Goal: Transaction & Acquisition: Purchase product/service

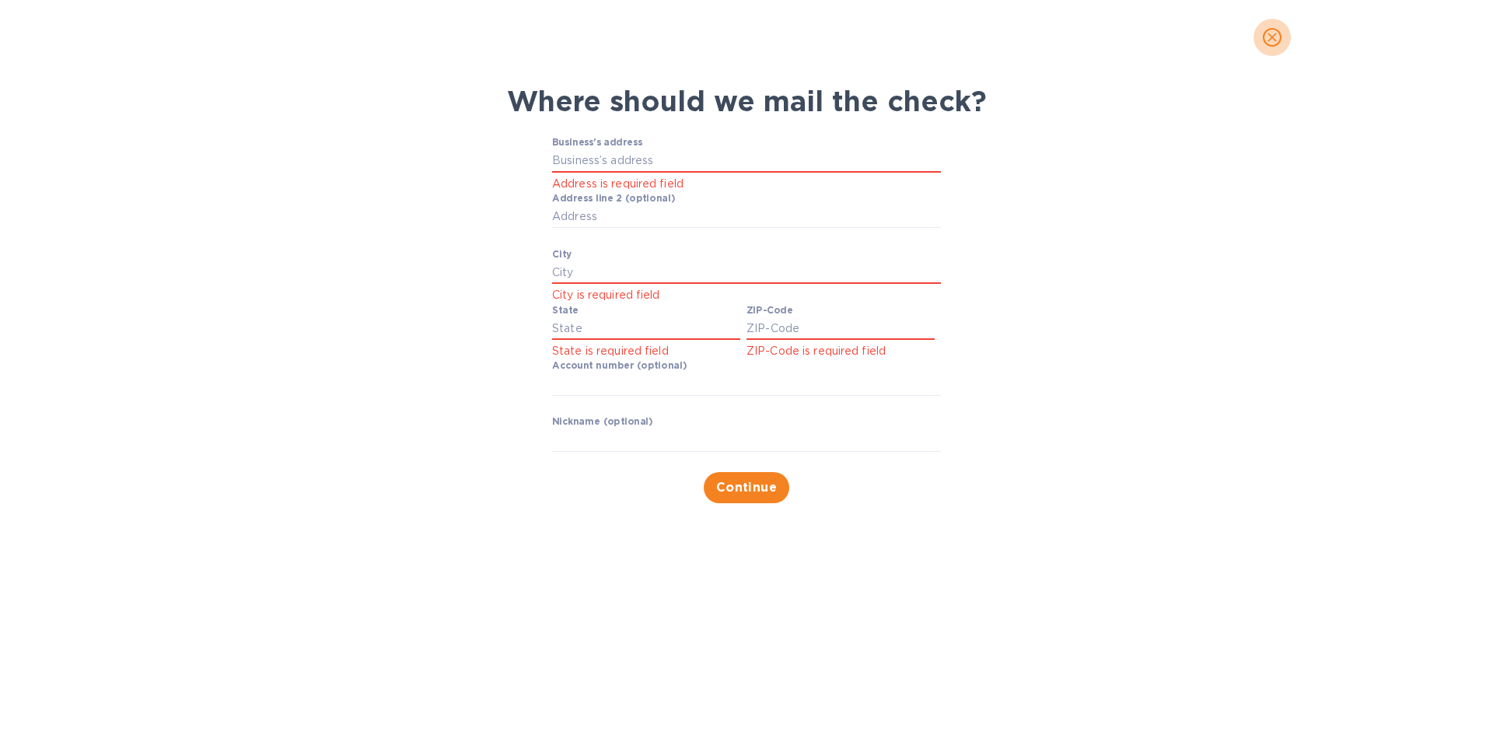
click at [1278, 36] on icon "close" at bounding box center [1272, 38] width 16 height 16
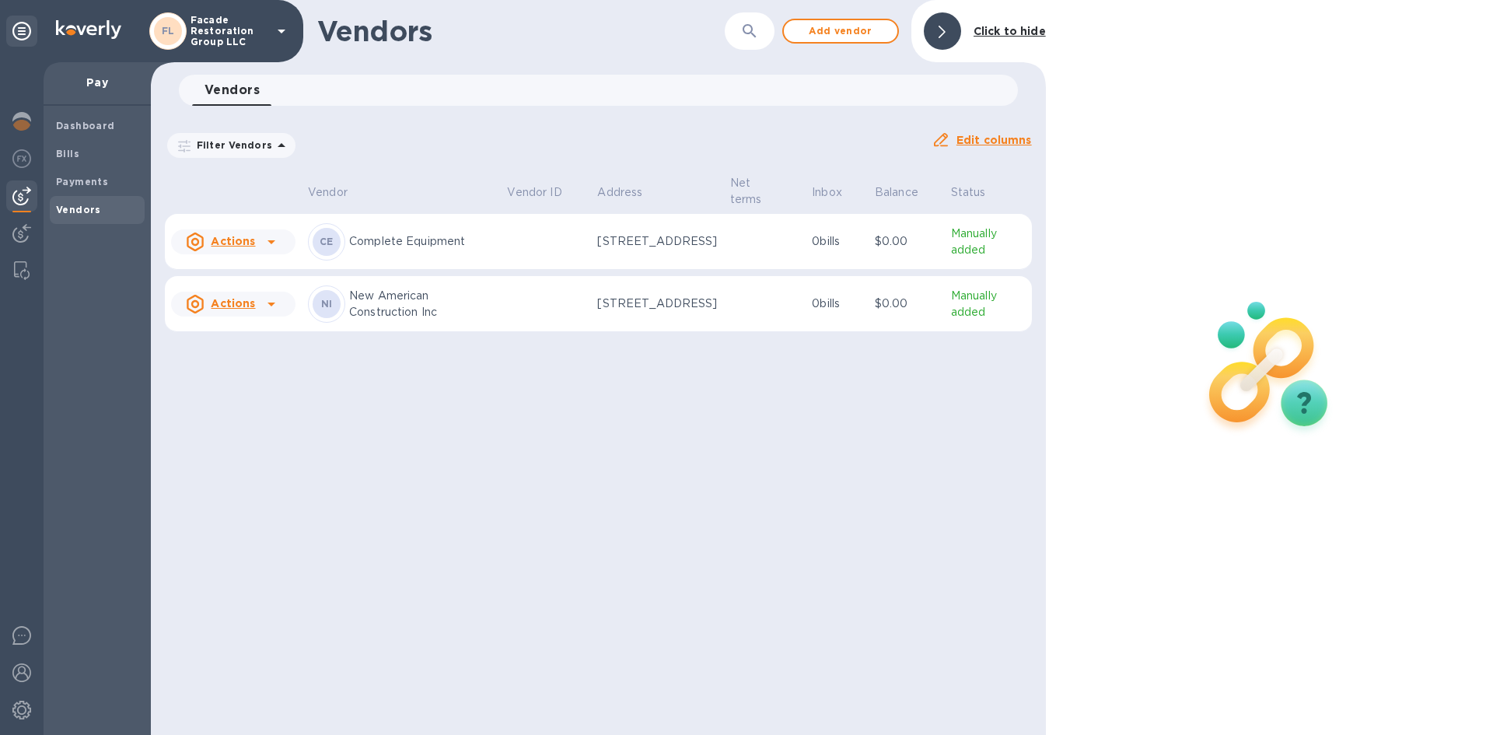
click at [412, 320] on p "New American Construction Inc" at bounding box center [421, 304] width 145 height 33
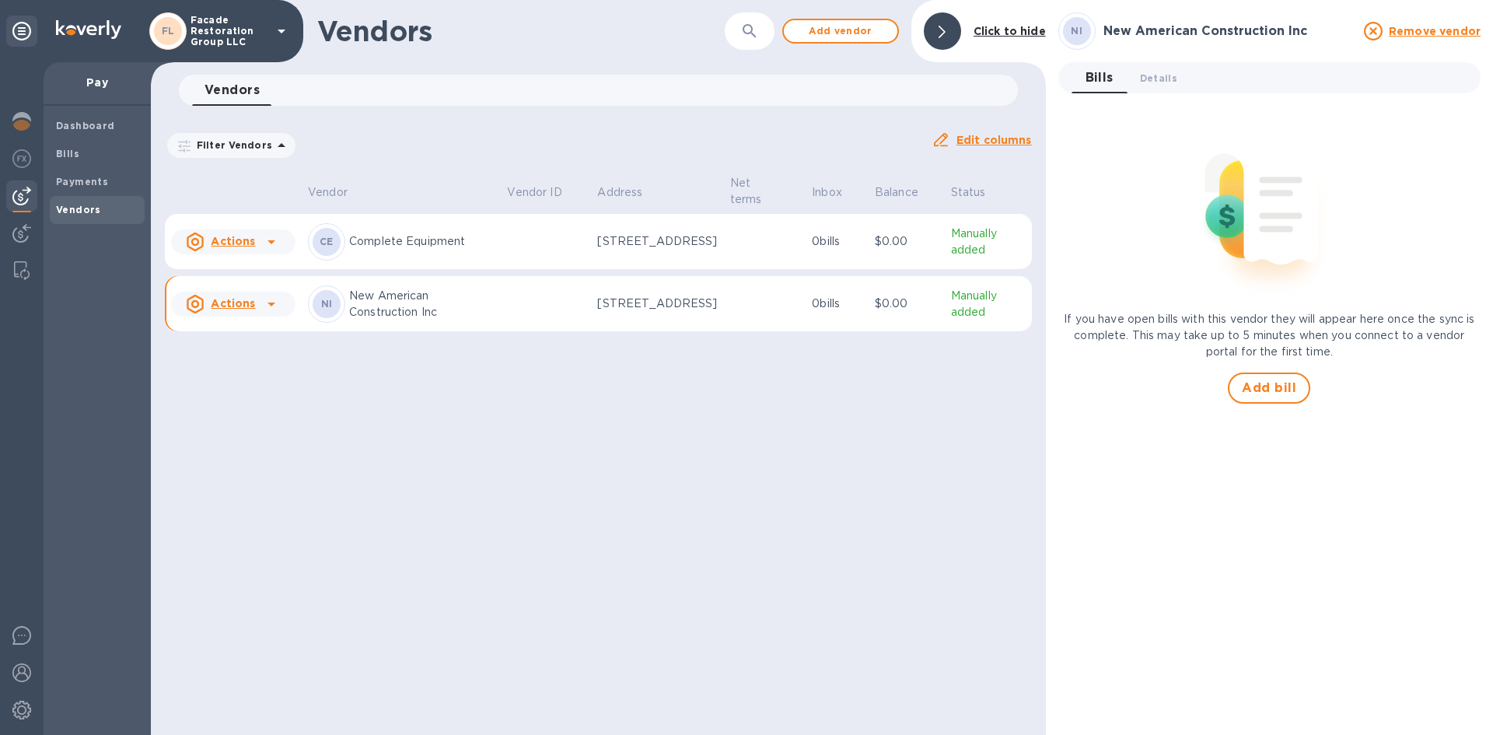
click at [264, 313] on icon at bounding box center [271, 304] width 19 height 19
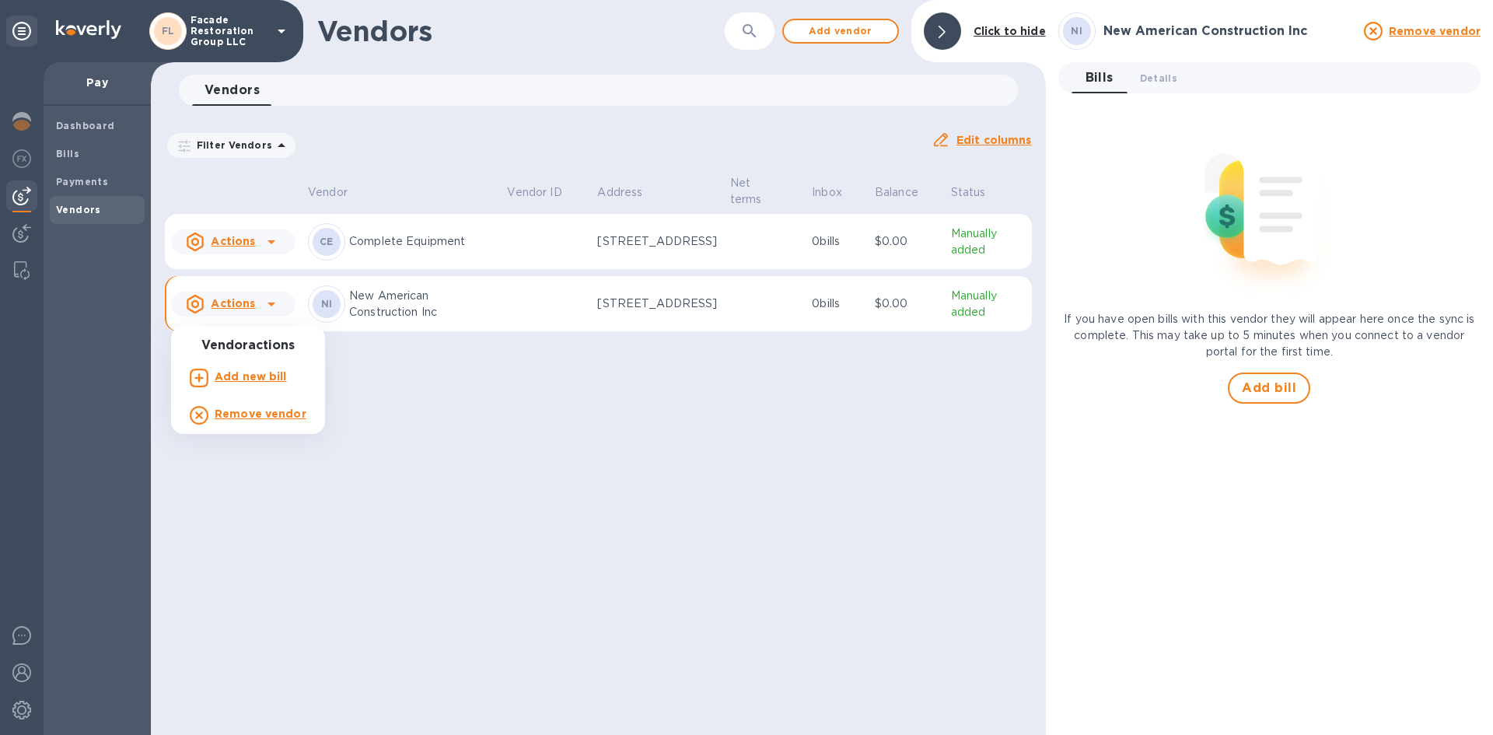
click at [658, 286] on div at bounding box center [746, 367] width 1493 height 735
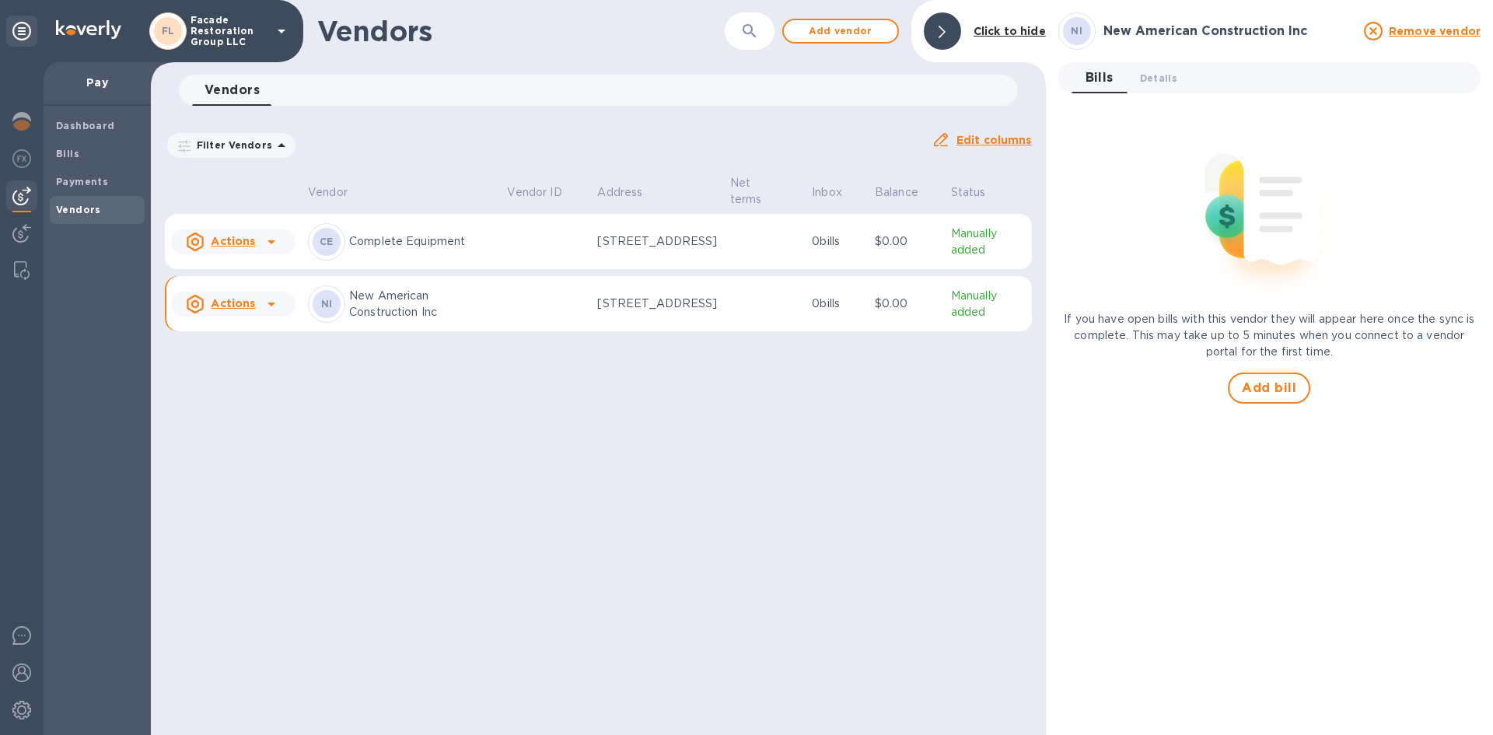
click at [659, 295] on p "[STREET_ADDRESS]" at bounding box center [657, 303] width 120 height 16
click at [1274, 396] on span "Add bill" at bounding box center [1269, 388] width 54 height 19
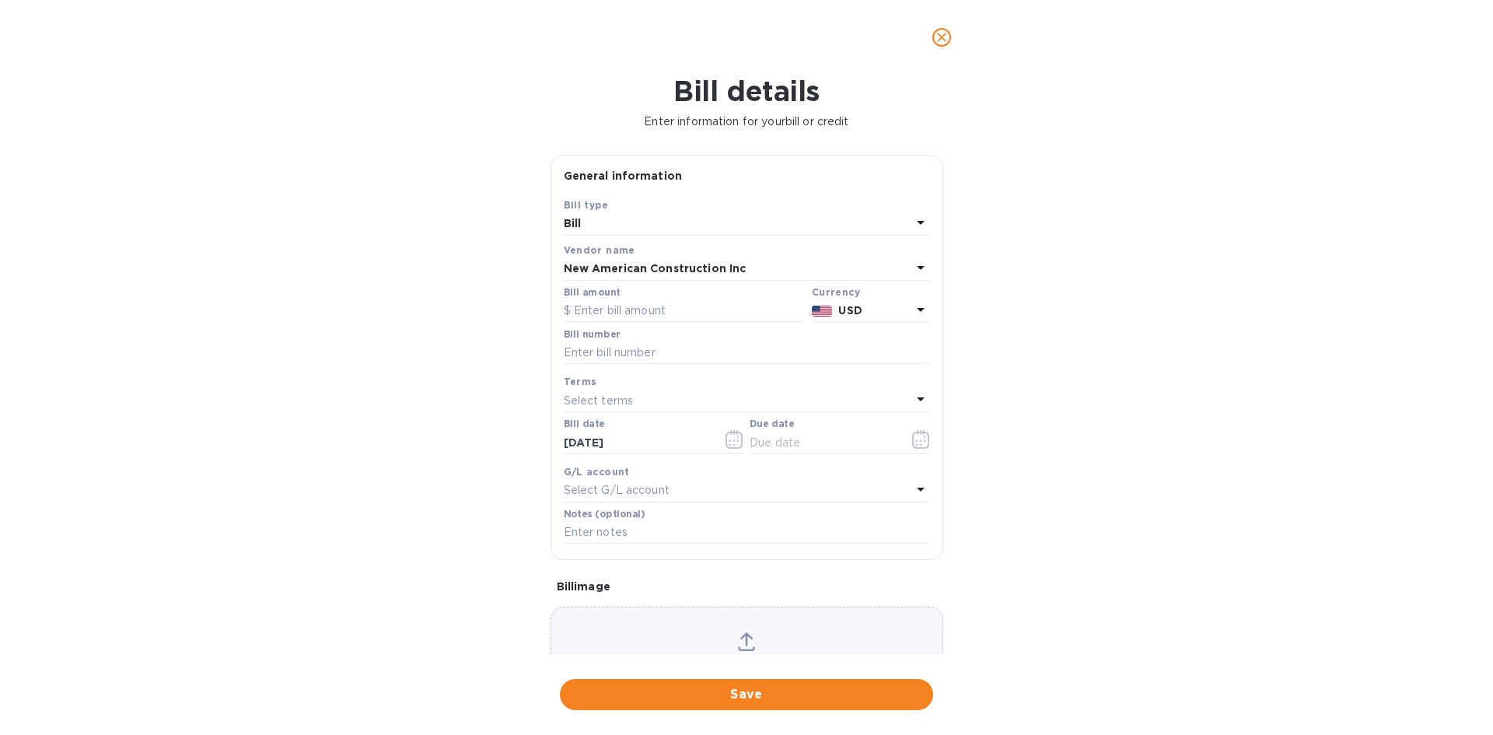
click at [624, 224] on div "Bill" at bounding box center [738, 224] width 348 height 22
click at [607, 257] on p "Bill" at bounding box center [740, 260] width 329 height 16
click at [599, 313] on input "text" at bounding box center [685, 310] width 242 height 23
click at [634, 308] on input "text" at bounding box center [685, 310] width 242 height 23
type input "3,801.88"
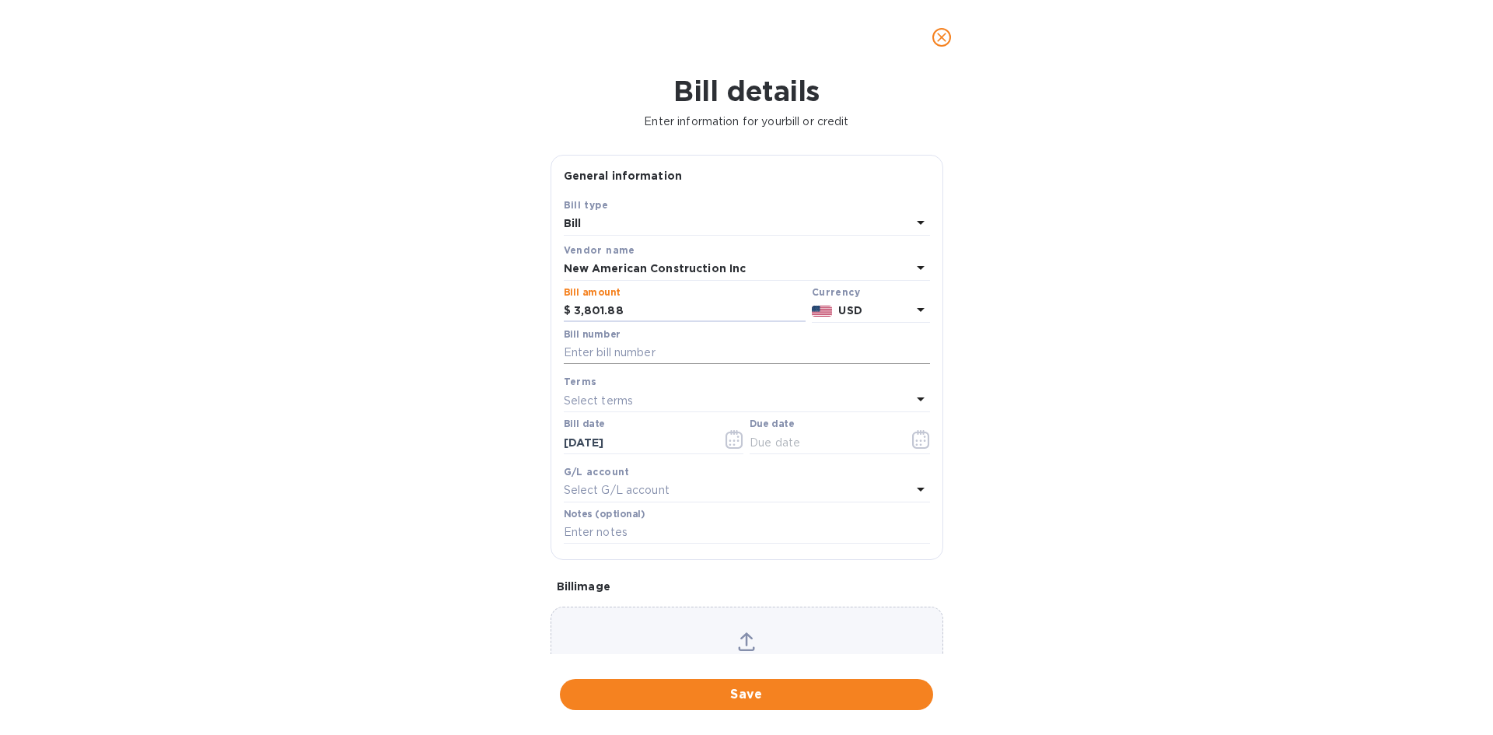
click at [613, 350] on input "text" at bounding box center [747, 352] width 366 height 23
click at [633, 348] on input "text" at bounding box center [747, 352] width 366 height 23
type input "77 [PERSON_NAME] Deposit"
click at [611, 410] on div "Select terms" at bounding box center [738, 401] width 348 height 22
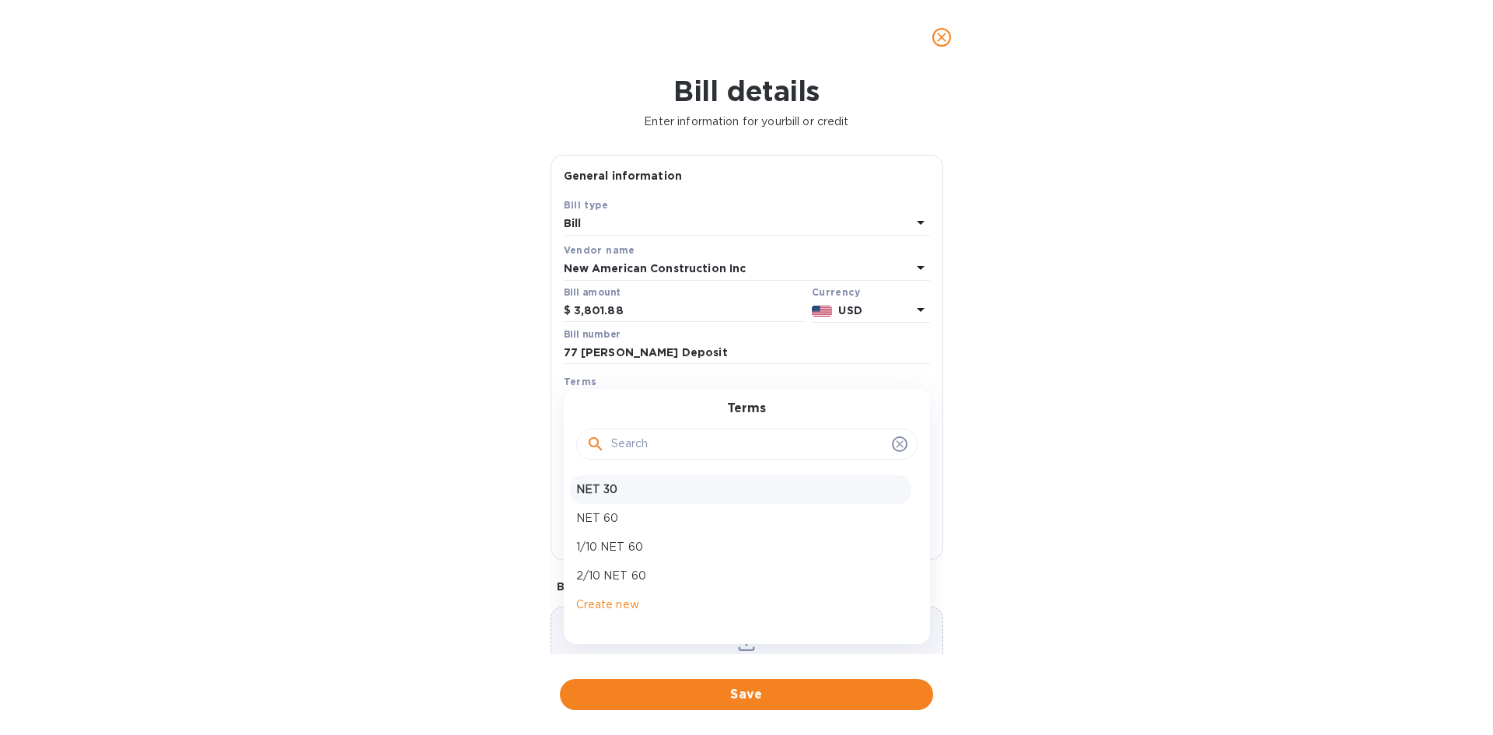
click at [603, 495] on p "NET 30" at bounding box center [740, 489] width 329 height 16
type input "[DATE]"
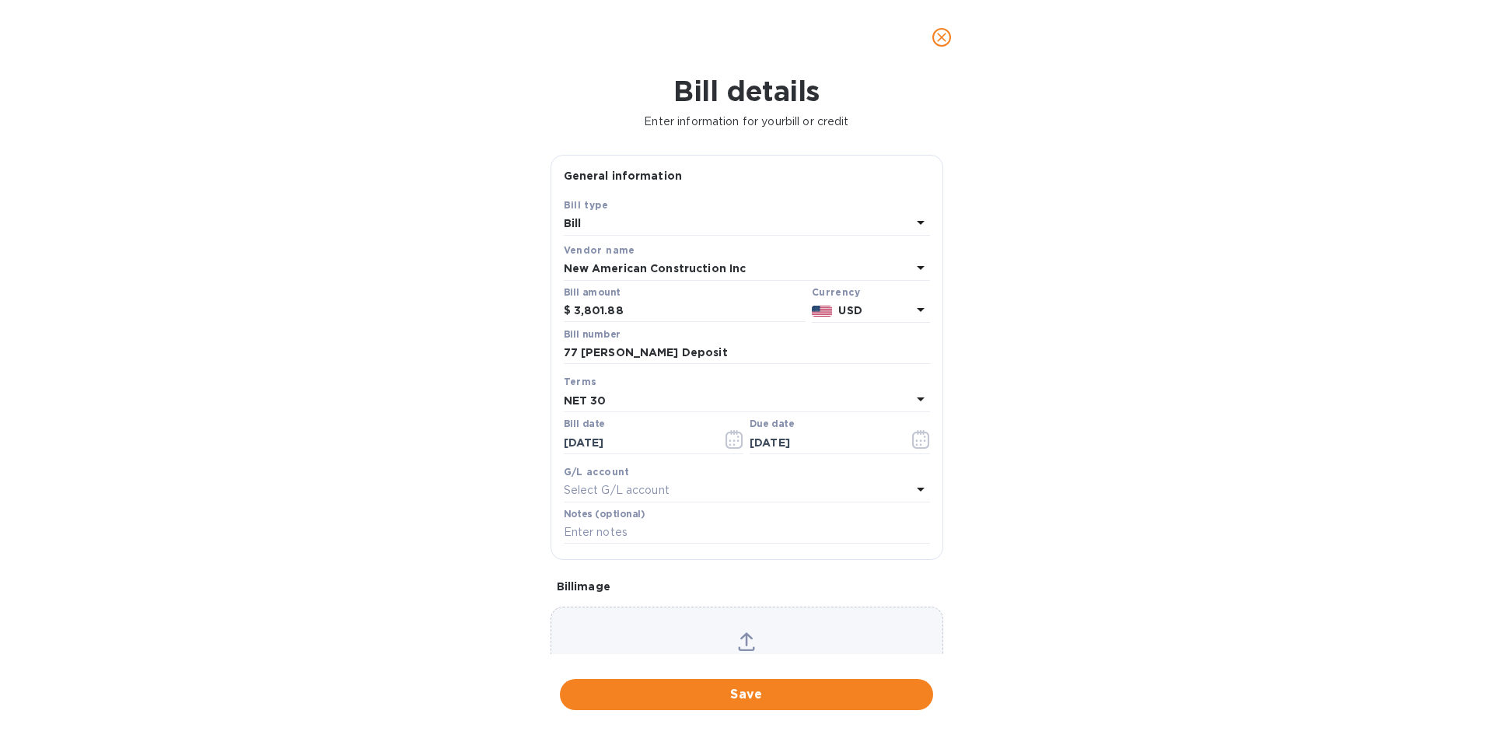
click at [617, 398] on div "NET 30" at bounding box center [738, 401] width 348 height 22
click at [634, 383] on div "Terms" at bounding box center [747, 381] width 366 height 16
click at [617, 489] on p "Select G/L account" at bounding box center [617, 490] width 106 height 16
click at [666, 460] on div "G/L account Select G/L account Accounts No options" at bounding box center [747, 482] width 372 height 45
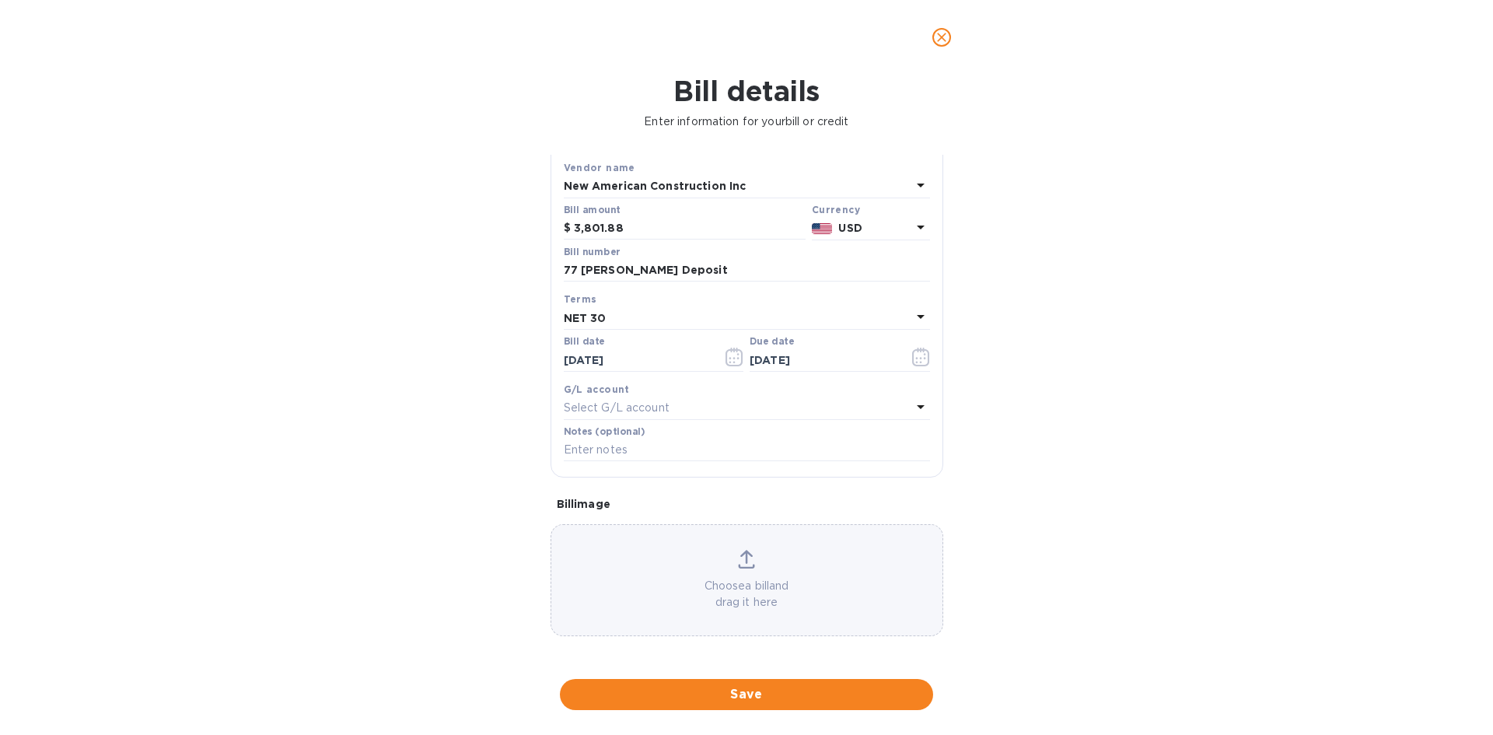
scroll to position [83, 0]
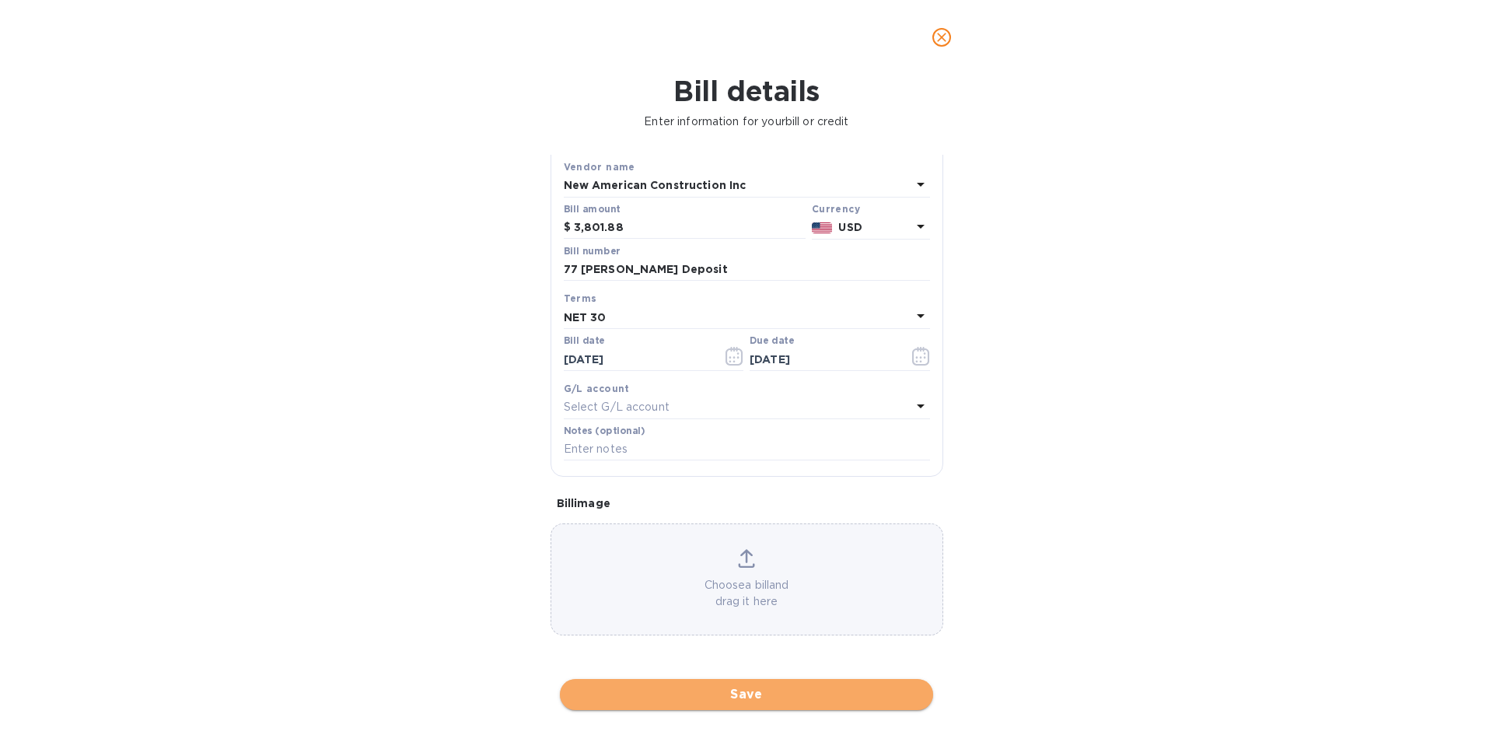
click at [760, 680] on button "Save" at bounding box center [746, 694] width 373 height 31
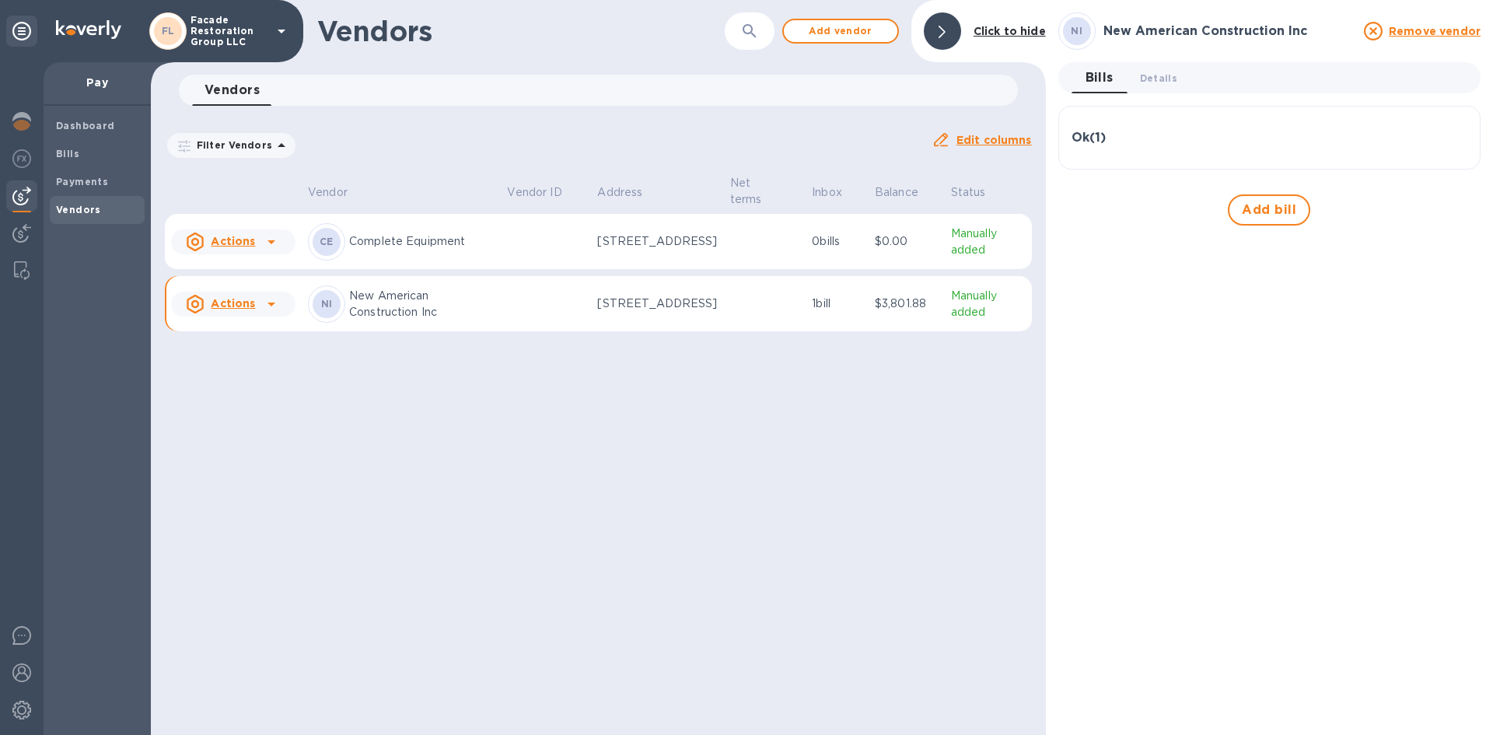
click at [1105, 143] on h3 "Ok ( 1 )" at bounding box center [1088, 138] width 34 height 15
click at [1454, 208] on icon "button" at bounding box center [1453, 213] width 19 height 19
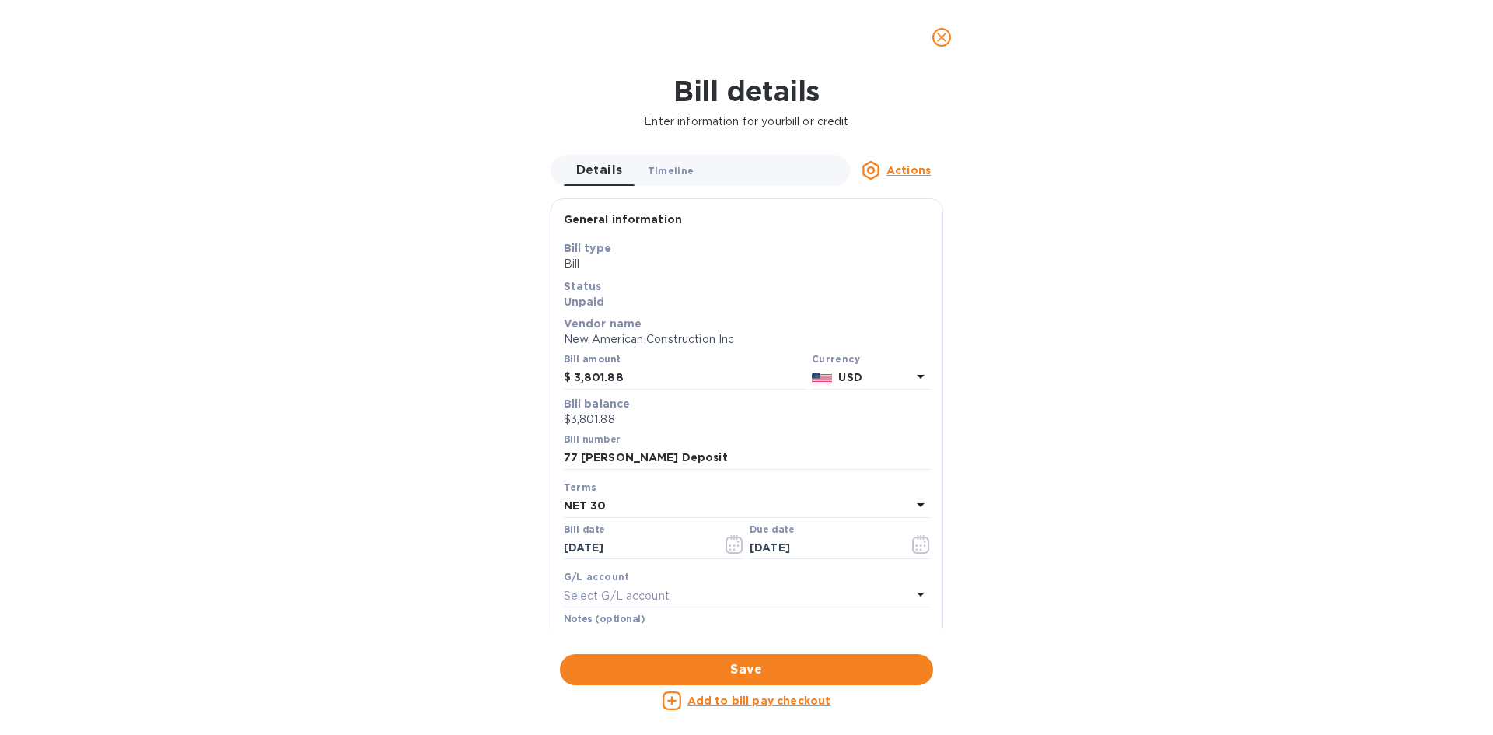
click at [648, 169] on span "Timeline 0" at bounding box center [671, 171] width 47 height 16
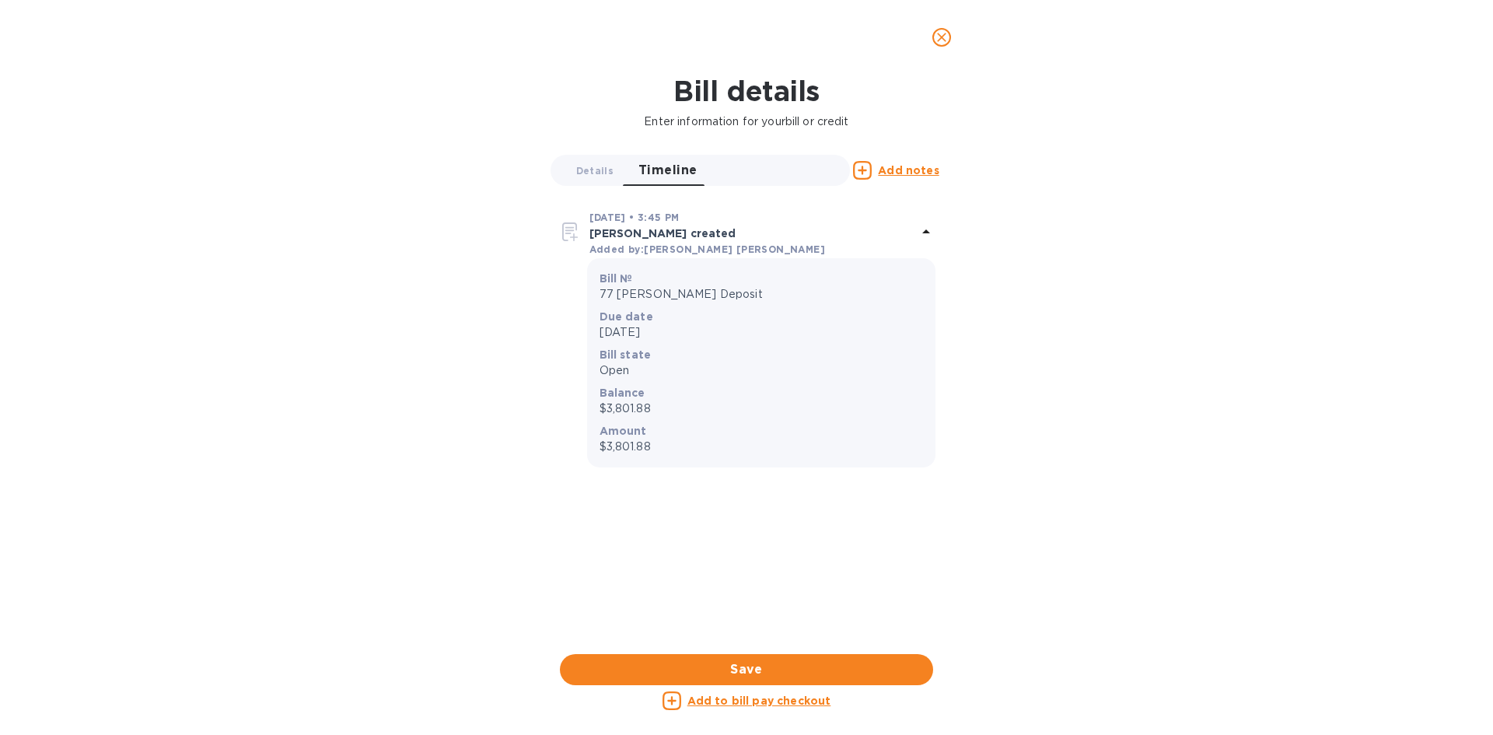
click at [737, 701] on u "Add to bill pay checkout" at bounding box center [759, 700] width 144 height 12
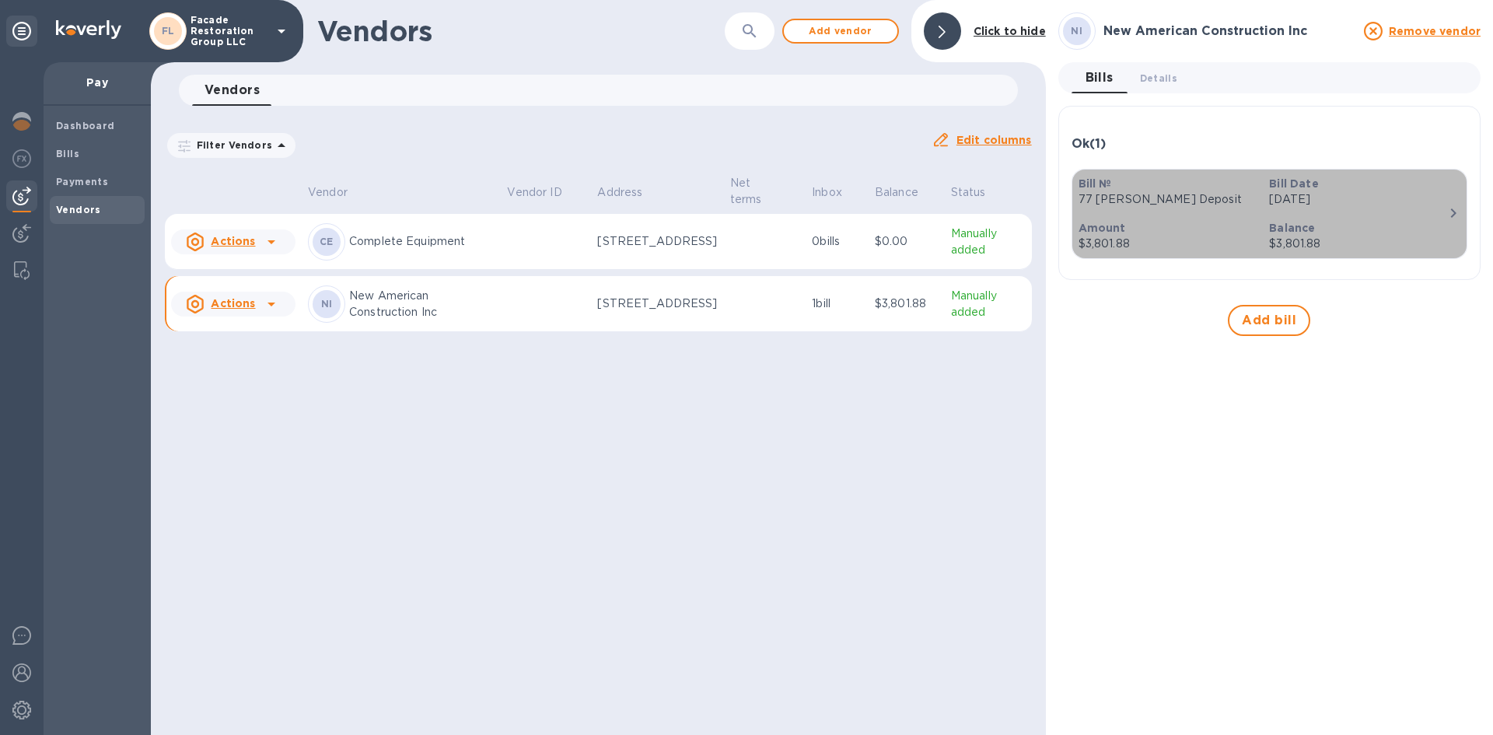
click at [1455, 216] on icon "button" at bounding box center [1453, 213] width 19 height 19
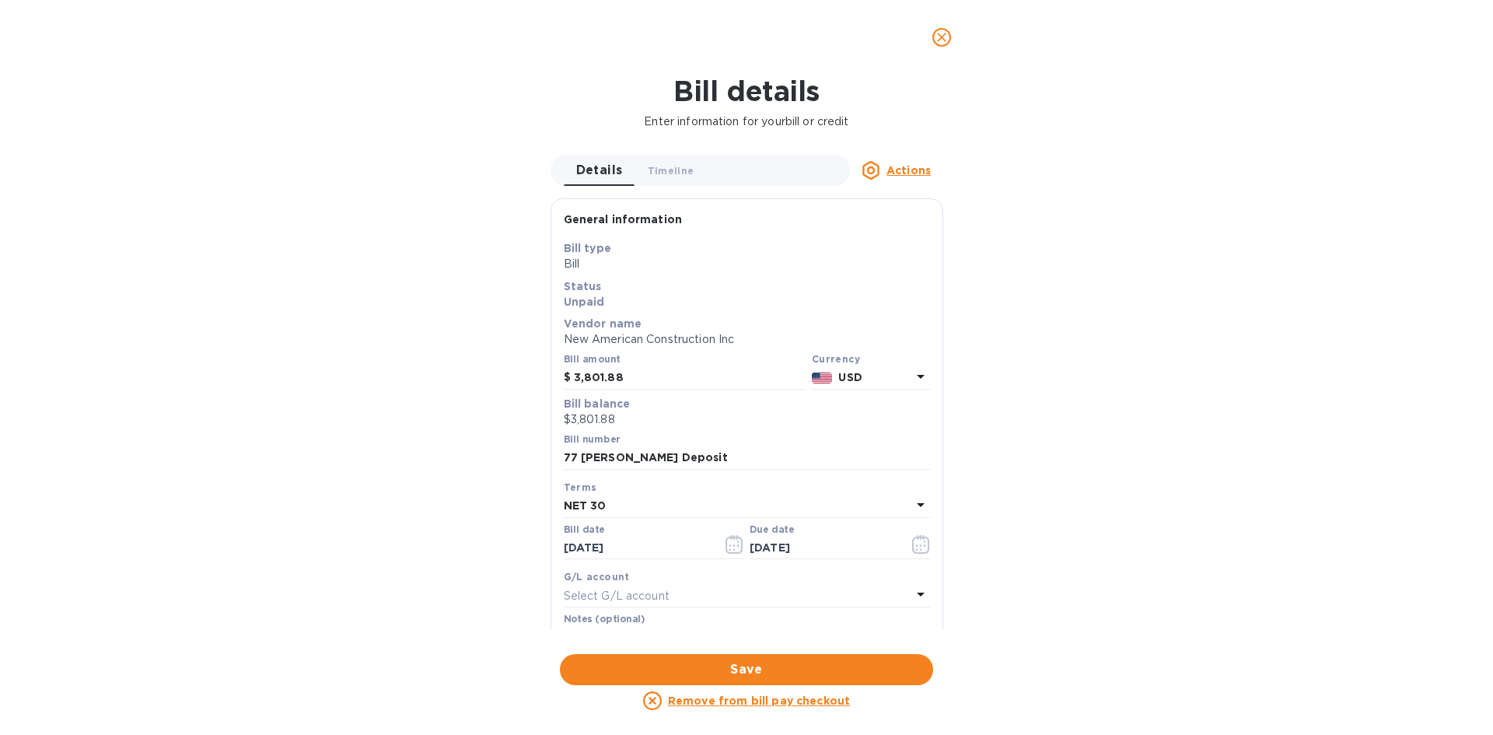
click at [944, 37] on icon "close" at bounding box center [942, 38] width 16 height 16
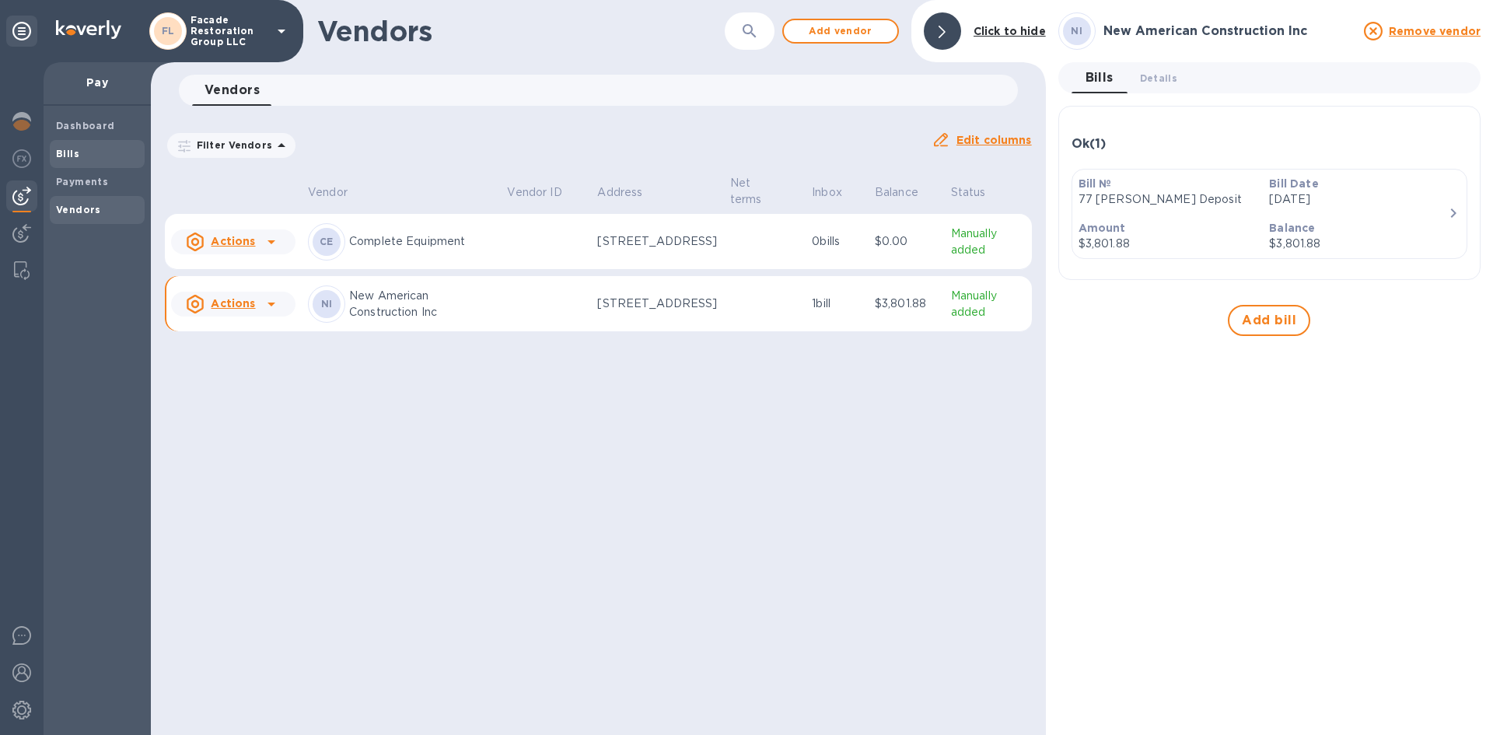
click at [62, 156] on b "Bills" at bounding box center [67, 154] width 23 height 12
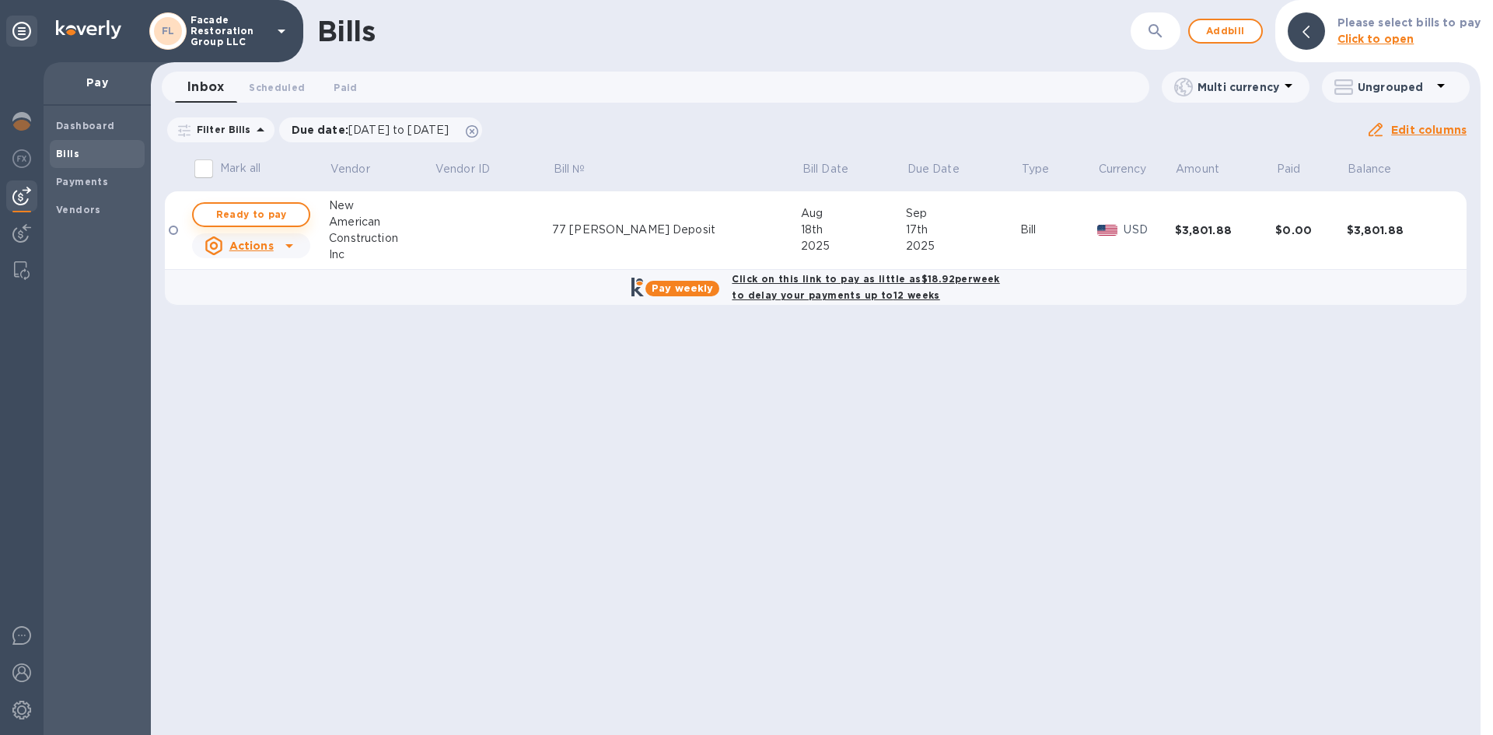
click at [257, 212] on span "Ready to pay" at bounding box center [251, 214] width 90 height 19
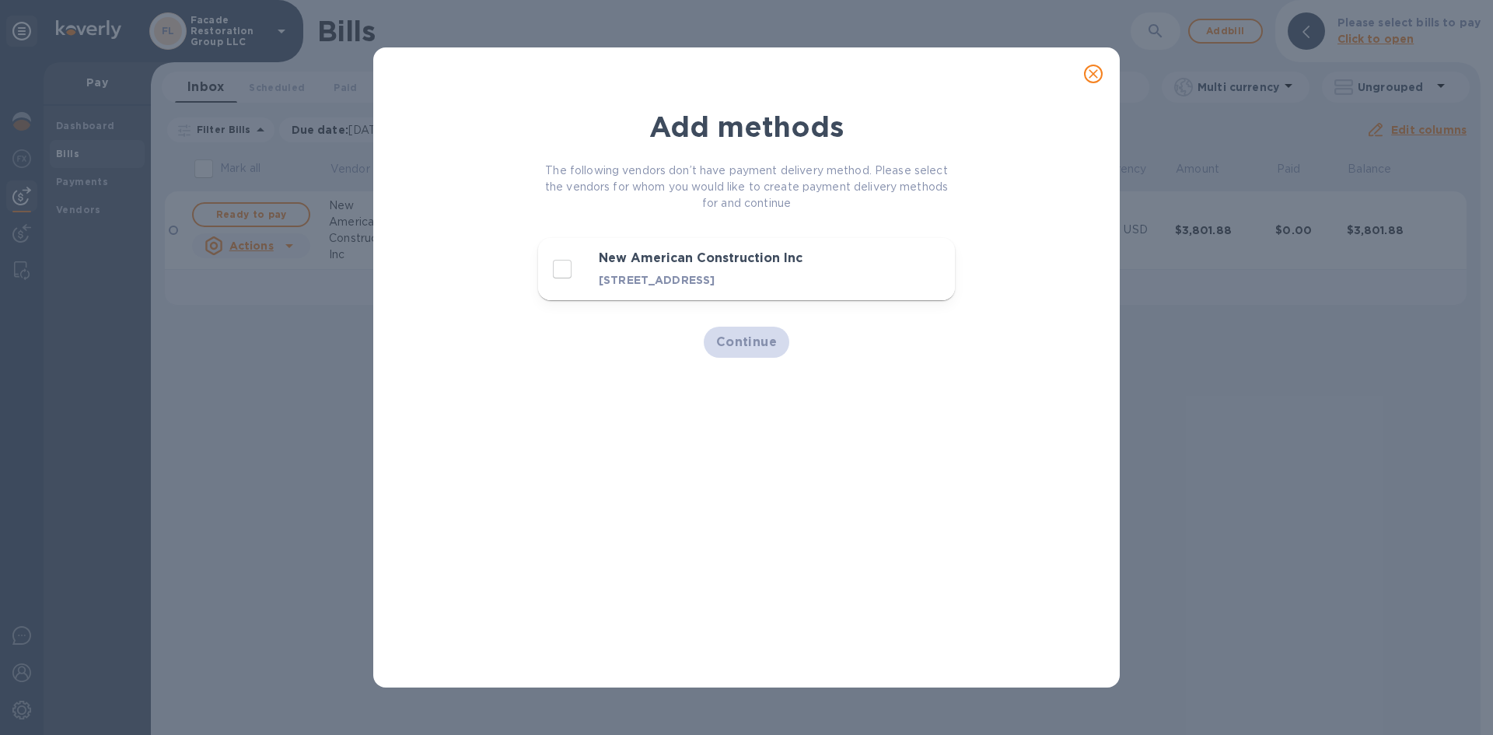
click at [558, 274] on input "decorative checkbox" at bounding box center [562, 269] width 33 height 33
checkbox input "true"
click at [740, 351] on span "Continue" at bounding box center [746, 342] width 61 height 19
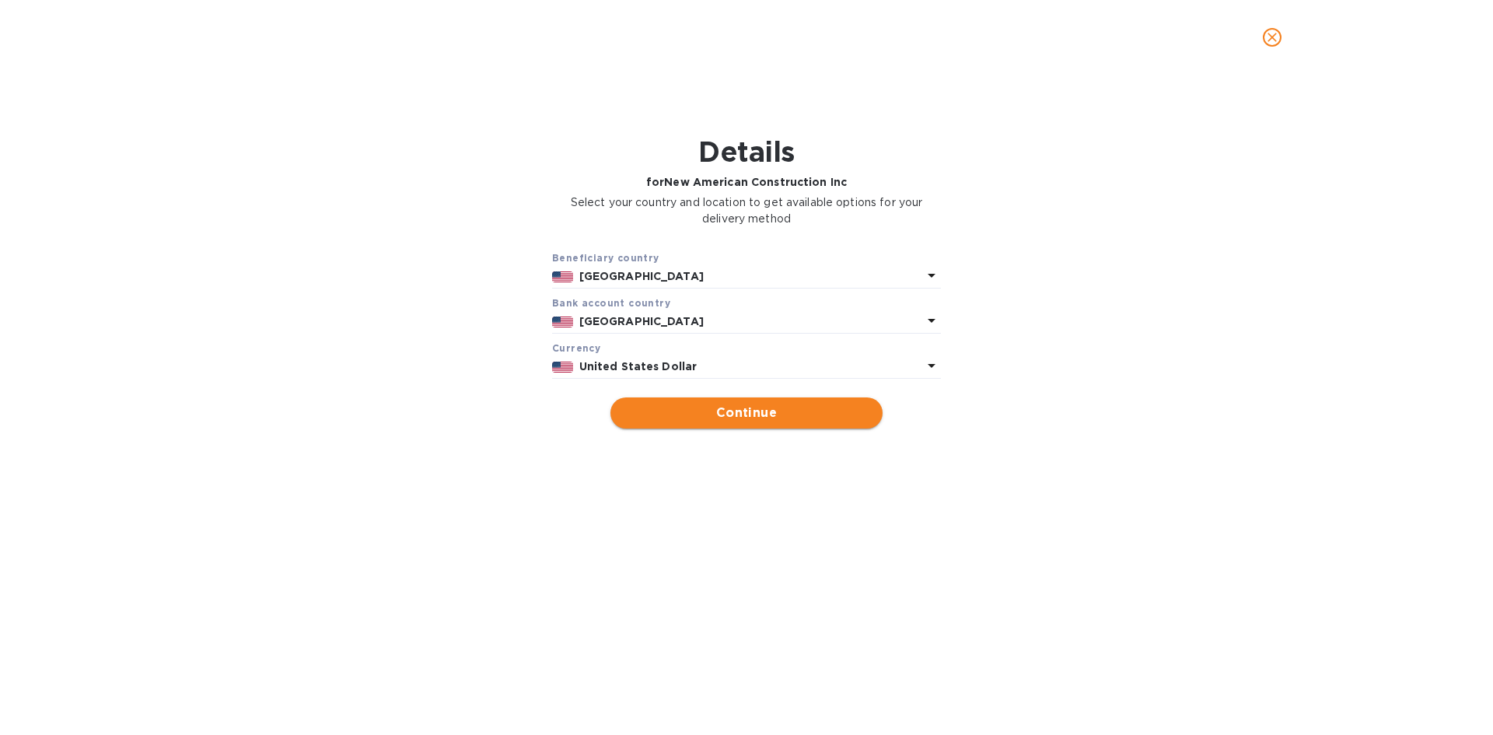
click at [710, 415] on span "Continue" at bounding box center [746, 413] width 247 height 19
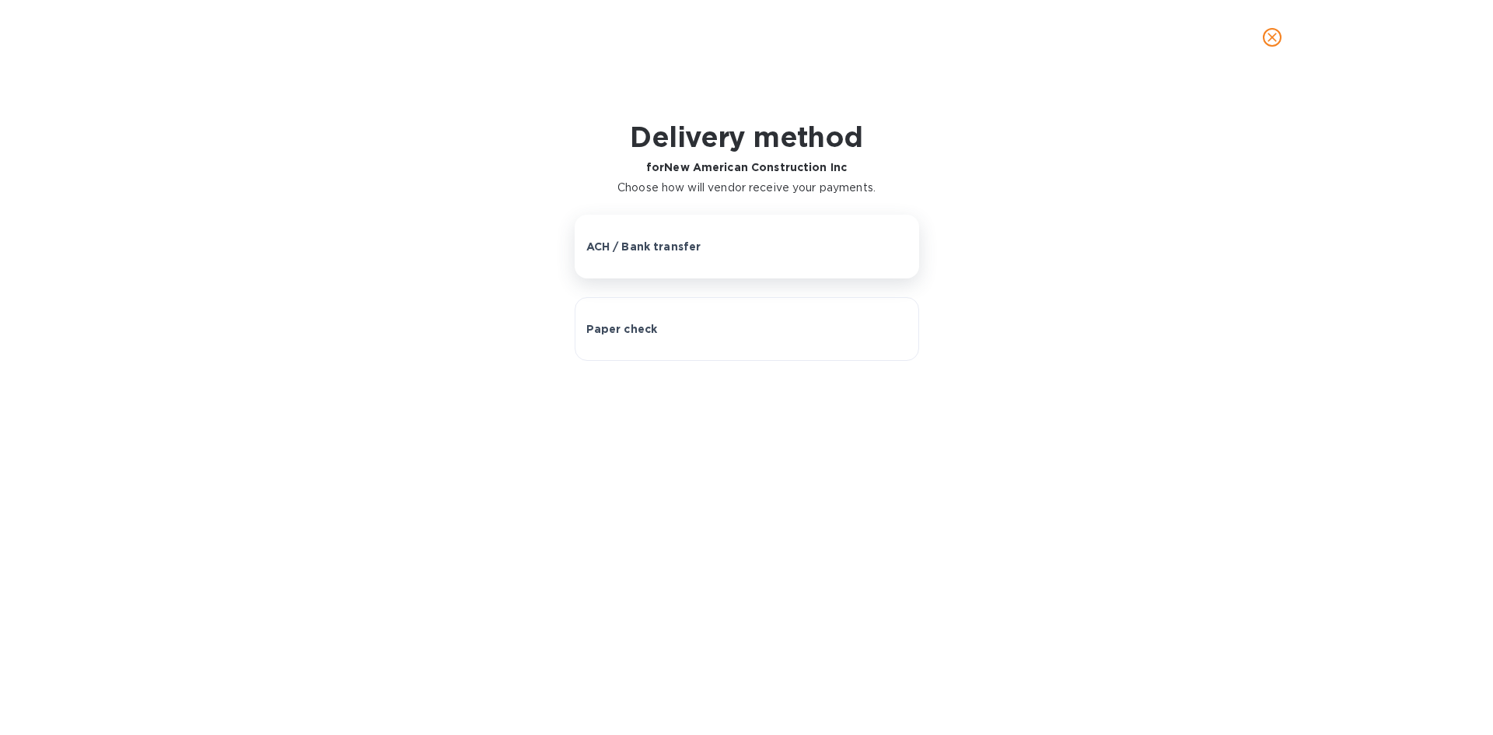
click at [646, 249] on p "ACH / Bank transfer" at bounding box center [643, 247] width 115 height 16
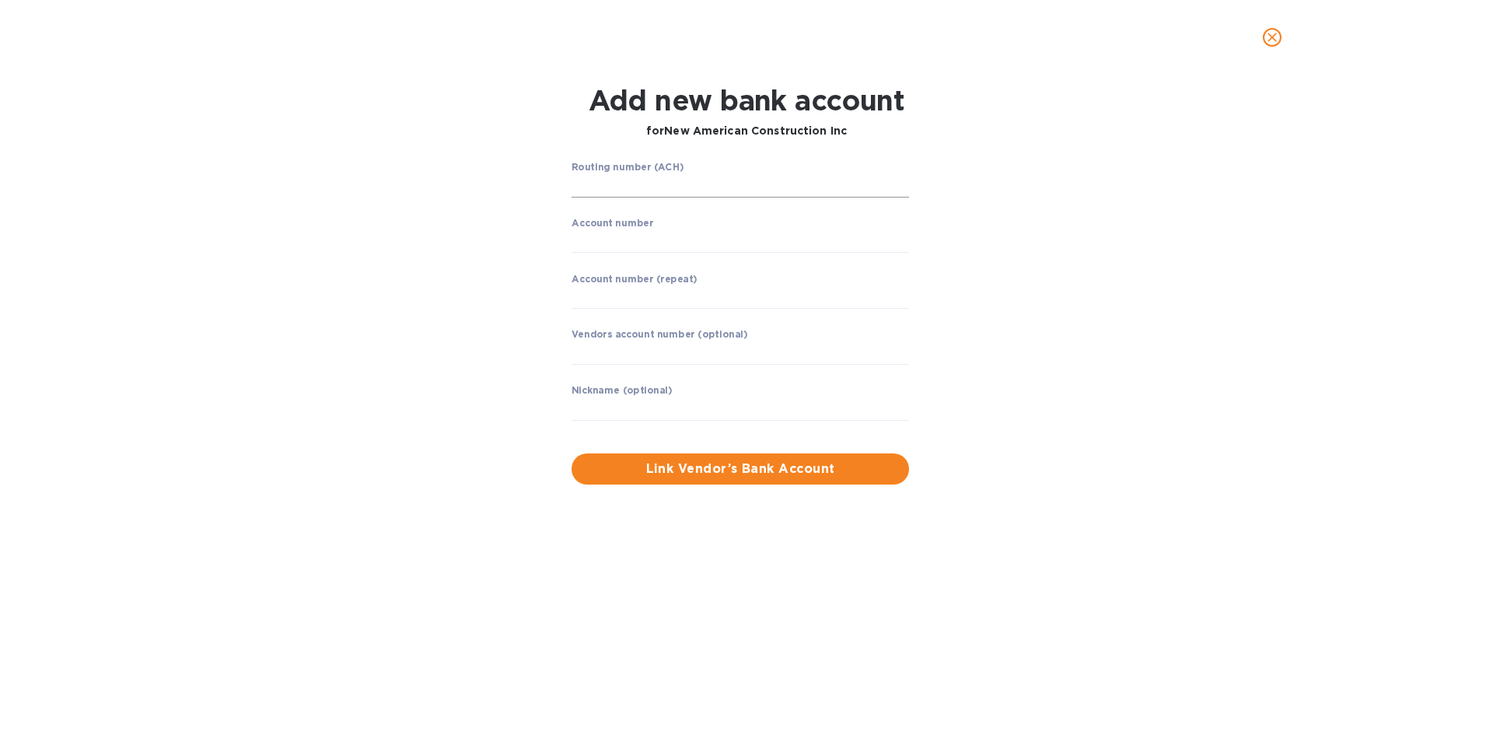
click at [599, 194] on input "string" at bounding box center [740, 185] width 337 height 23
click at [641, 175] on input "string" at bounding box center [740, 185] width 337 height 23
click at [600, 179] on input "string" at bounding box center [740, 185] width 337 height 23
click at [605, 185] on input "string" at bounding box center [740, 185] width 337 height 23
click at [711, 191] on input "string" at bounding box center [740, 185] width 337 height 23
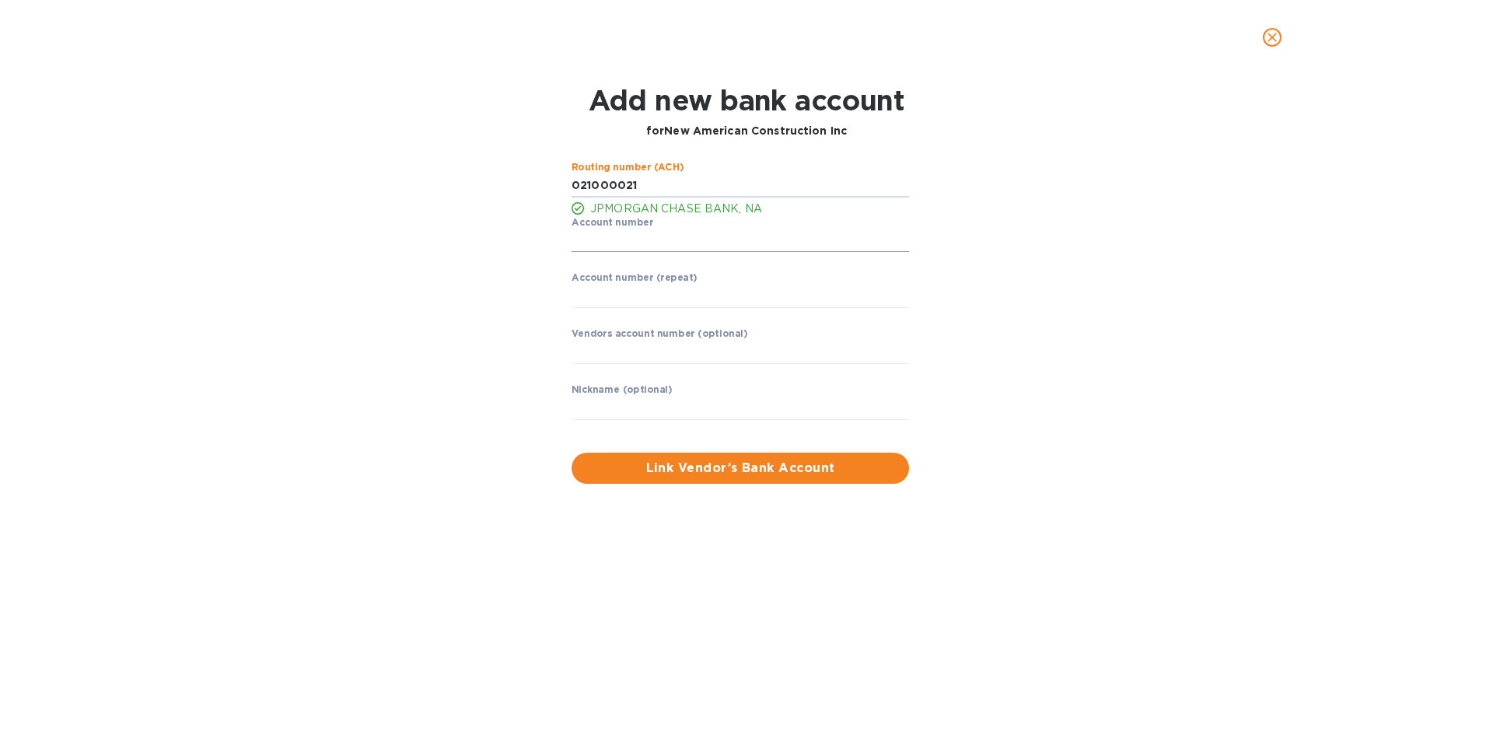
type input "021000021"
click at [600, 237] on input "string" at bounding box center [740, 240] width 337 height 23
type input "573613051"
click at [617, 300] on input "string" at bounding box center [740, 296] width 337 height 23
type input "573613051"
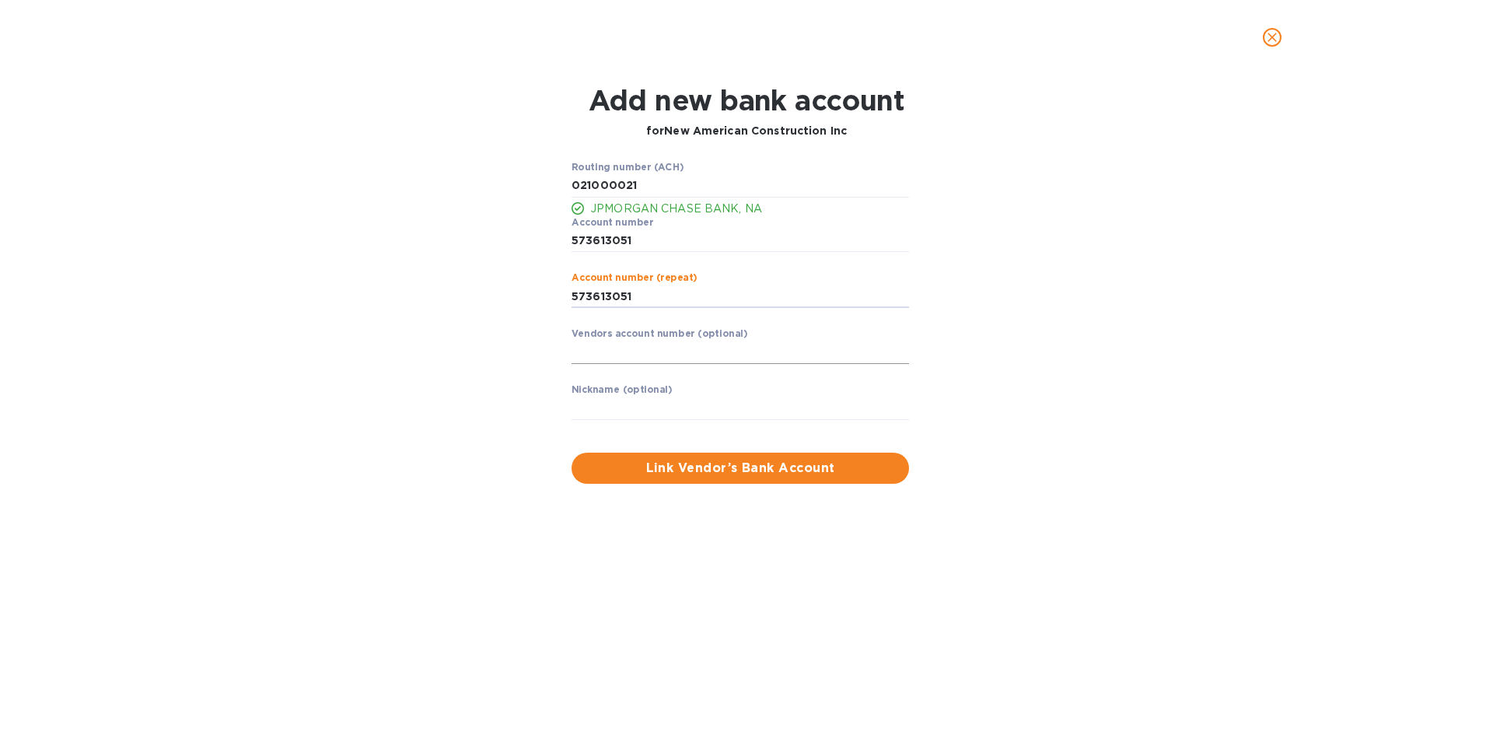
click at [602, 341] on input "text" at bounding box center [740, 352] width 337 height 23
click at [603, 413] on input "text" at bounding box center [740, 408] width 337 height 23
click at [589, 353] on input "text" at bounding box center [740, 352] width 337 height 23
click at [636, 402] on input "text" at bounding box center [740, 408] width 337 height 23
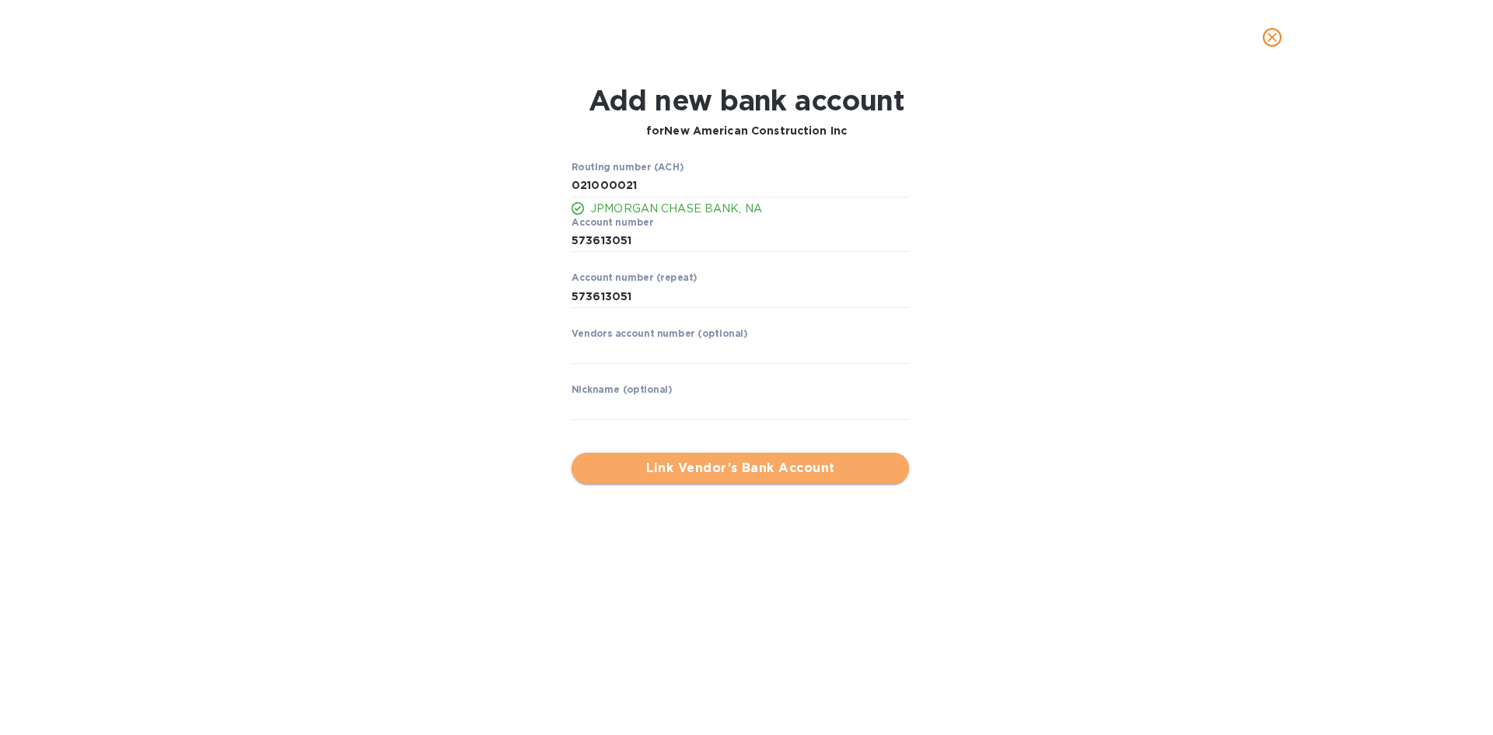
click at [710, 468] on span "Link Vendor’s Bank Account" at bounding box center [740, 468] width 313 height 19
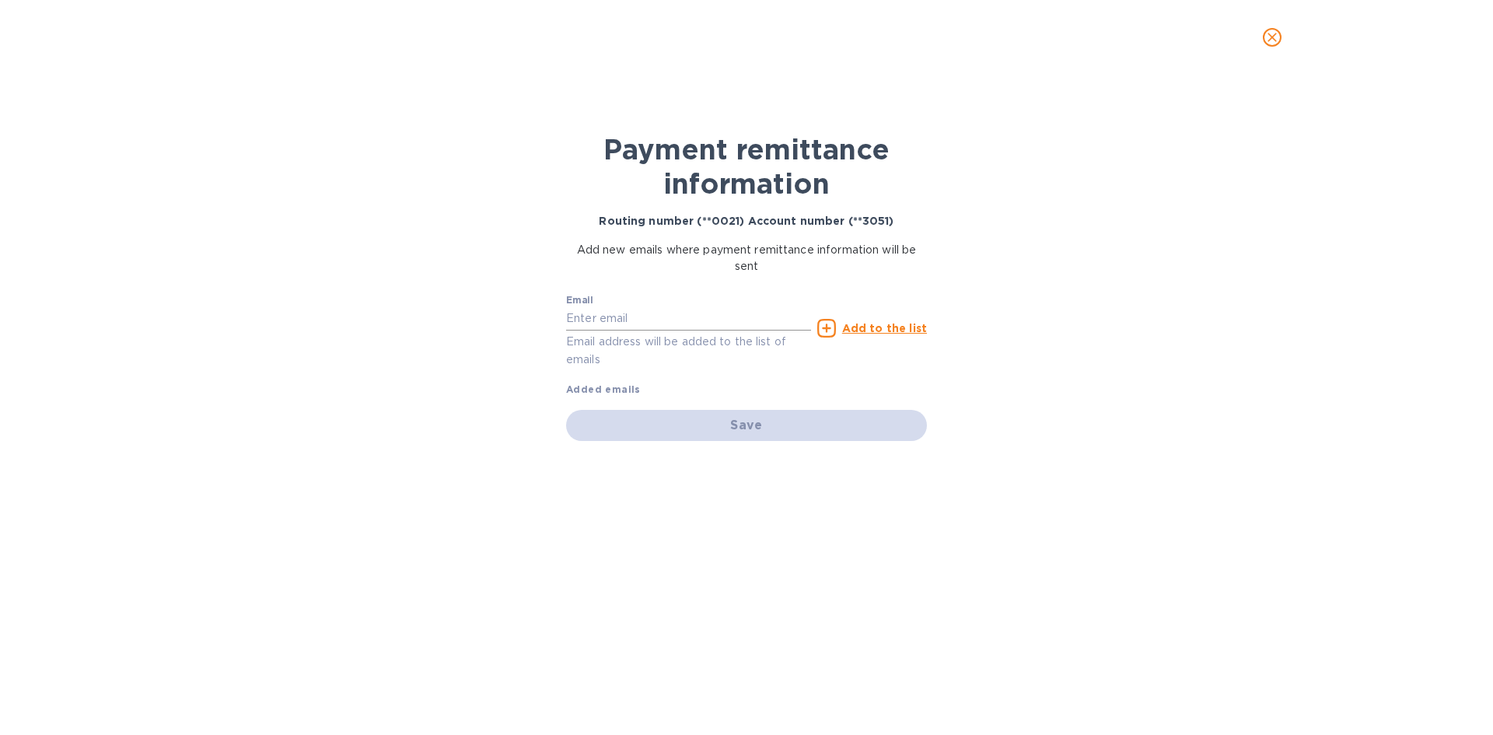
click at [599, 318] on input "text" at bounding box center [688, 318] width 245 height 23
click at [601, 328] on input "text" at bounding box center [688, 318] width 245 height 23
paste input "[EMAIL_ADDRESS][DOMAIN_NAME]"
type input "[EMAIL_ADDRESS][DOMAIN_NAME]"
click at [697, 353] on p "Email address will be added to the list of emails" at bounding box center [688, 351] width 245 height 36
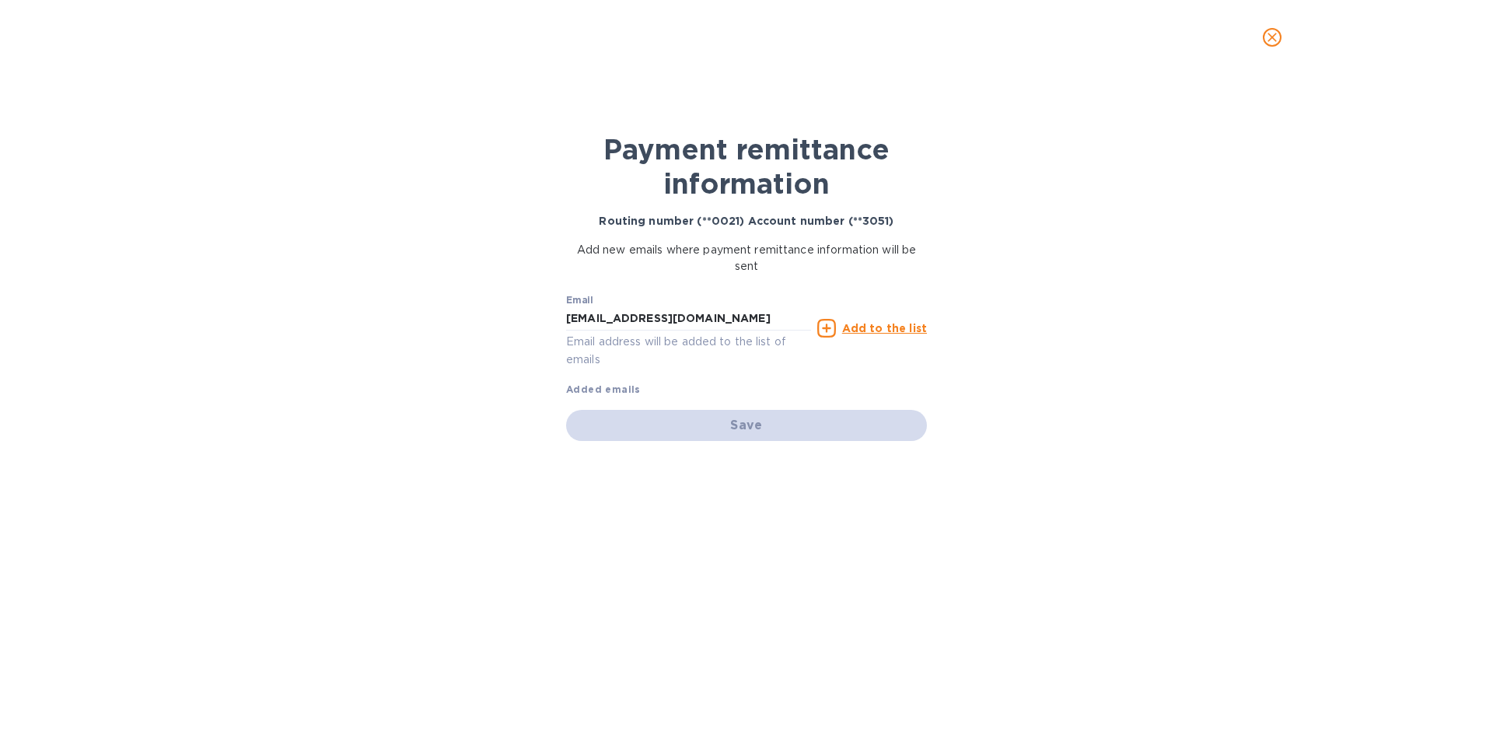
click at [860, 327] on u "Add to the list" at bounding box center [884, 328] width 85 height 12
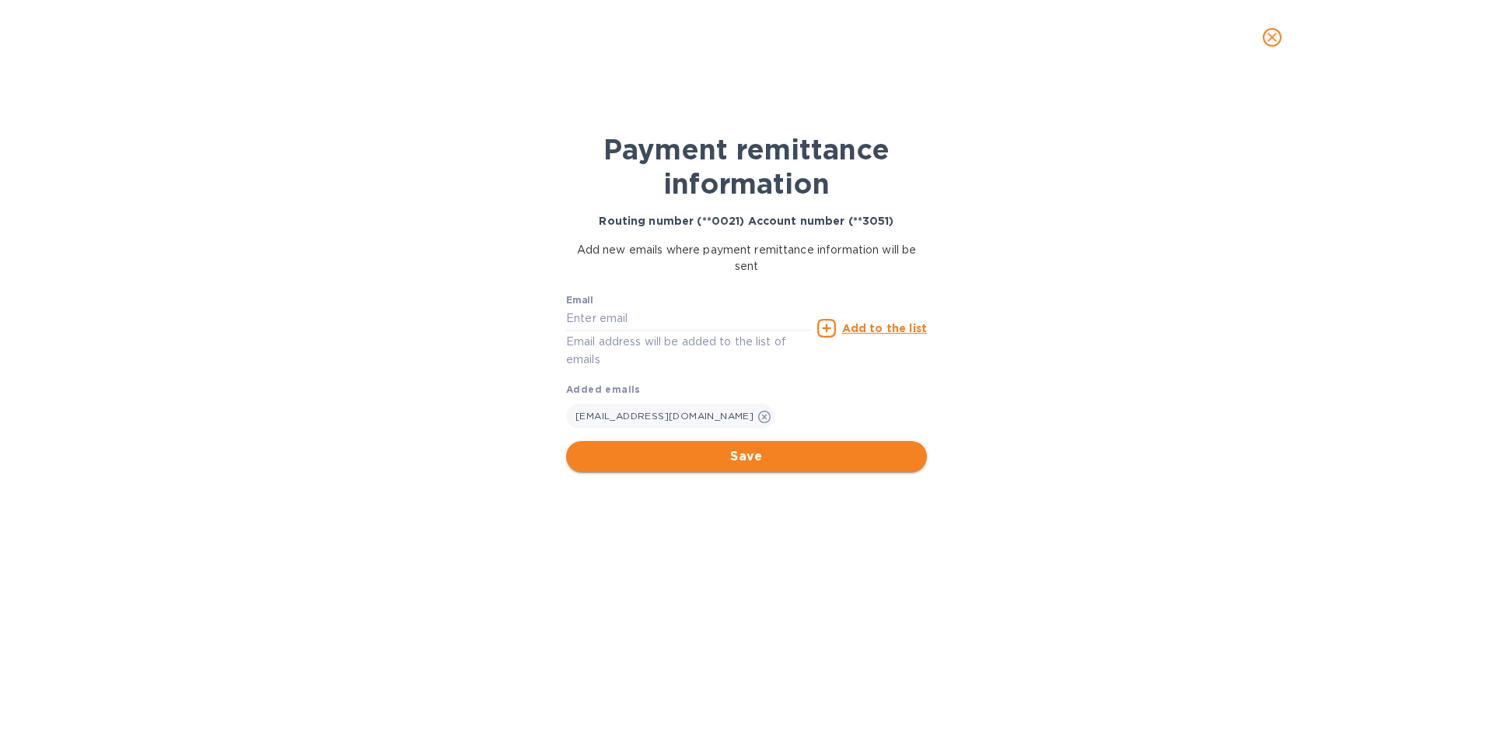
click at [701, 470] on button "Save" at bounding box center [746, 456] width 361 height 31
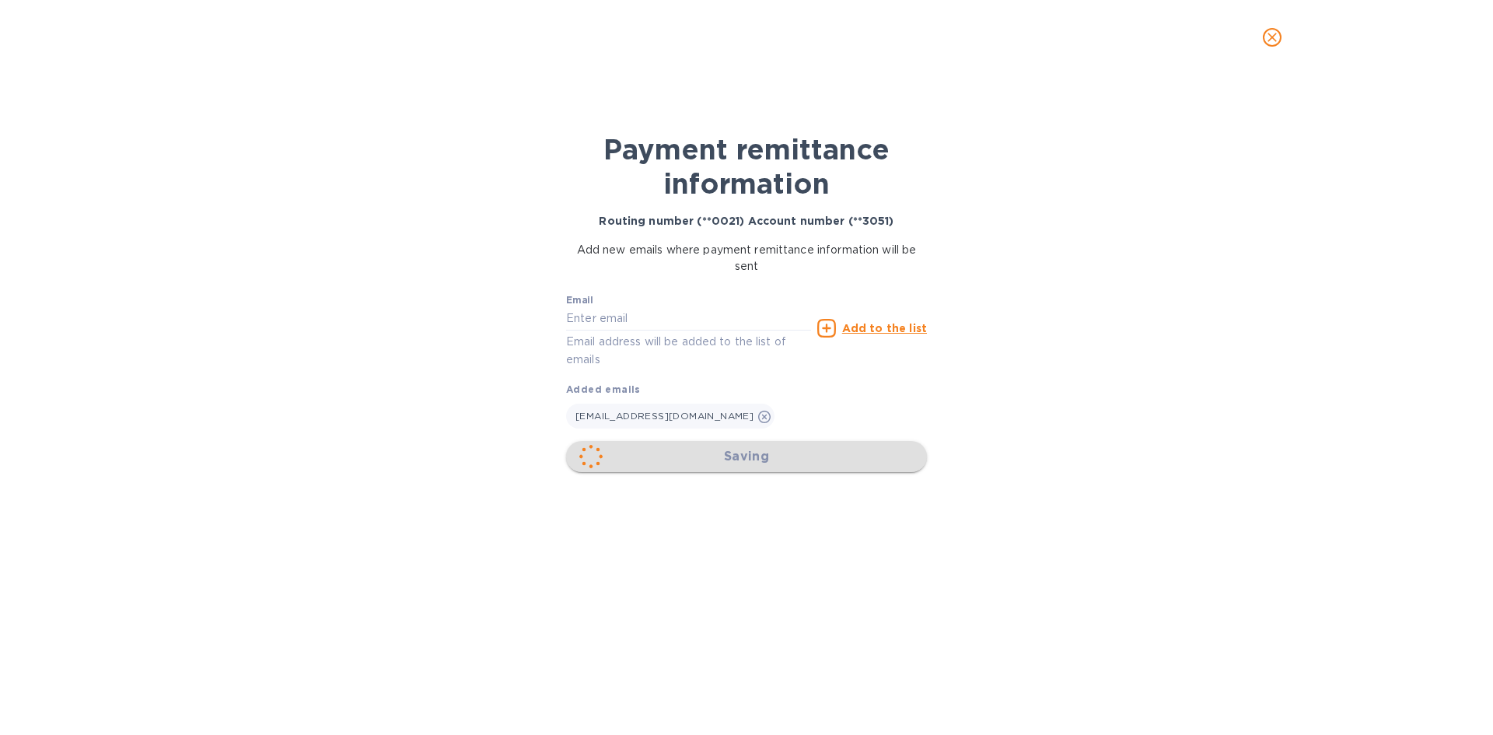
checkbox input "true"
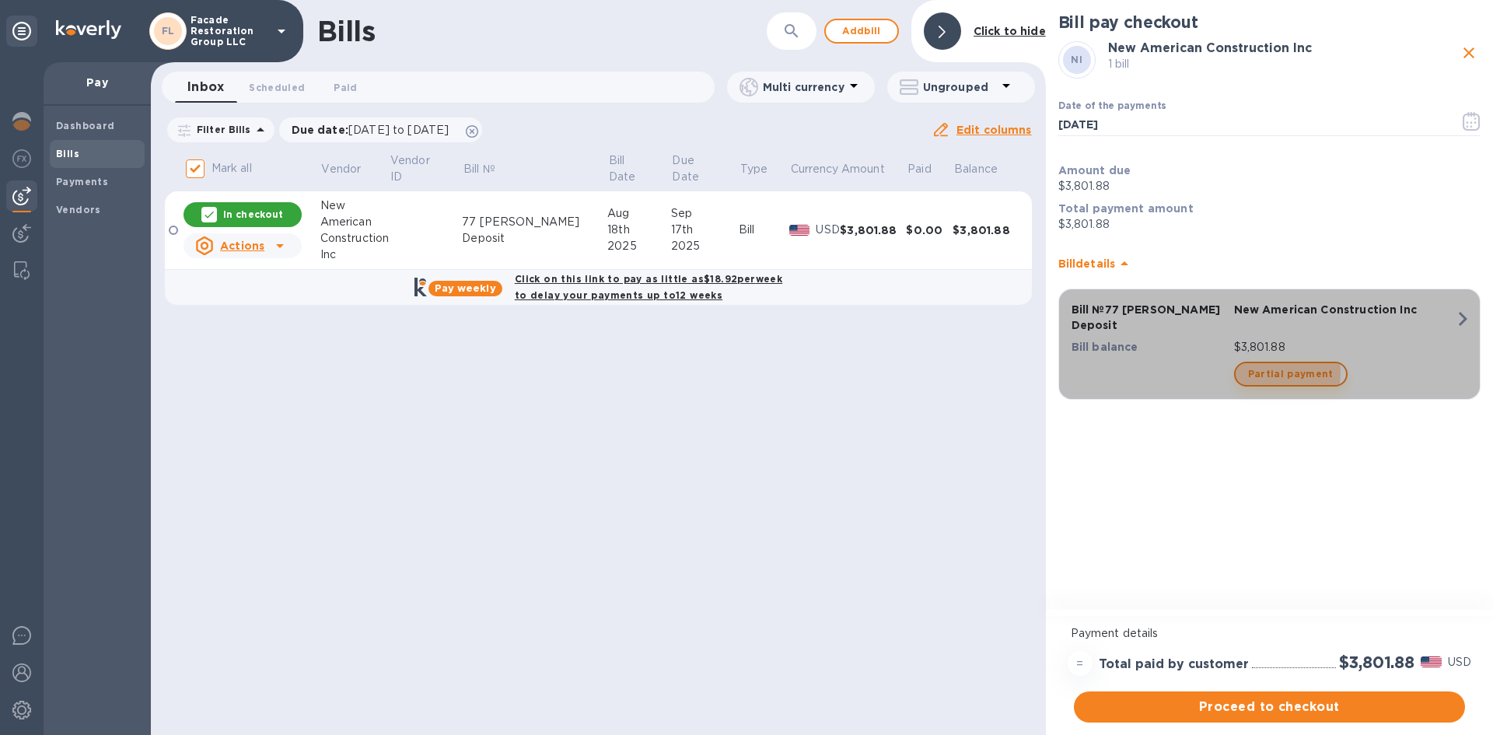
click at [1284, 365] on span "Partial payment" at bounding box center [1291, 374] width 86 height 19
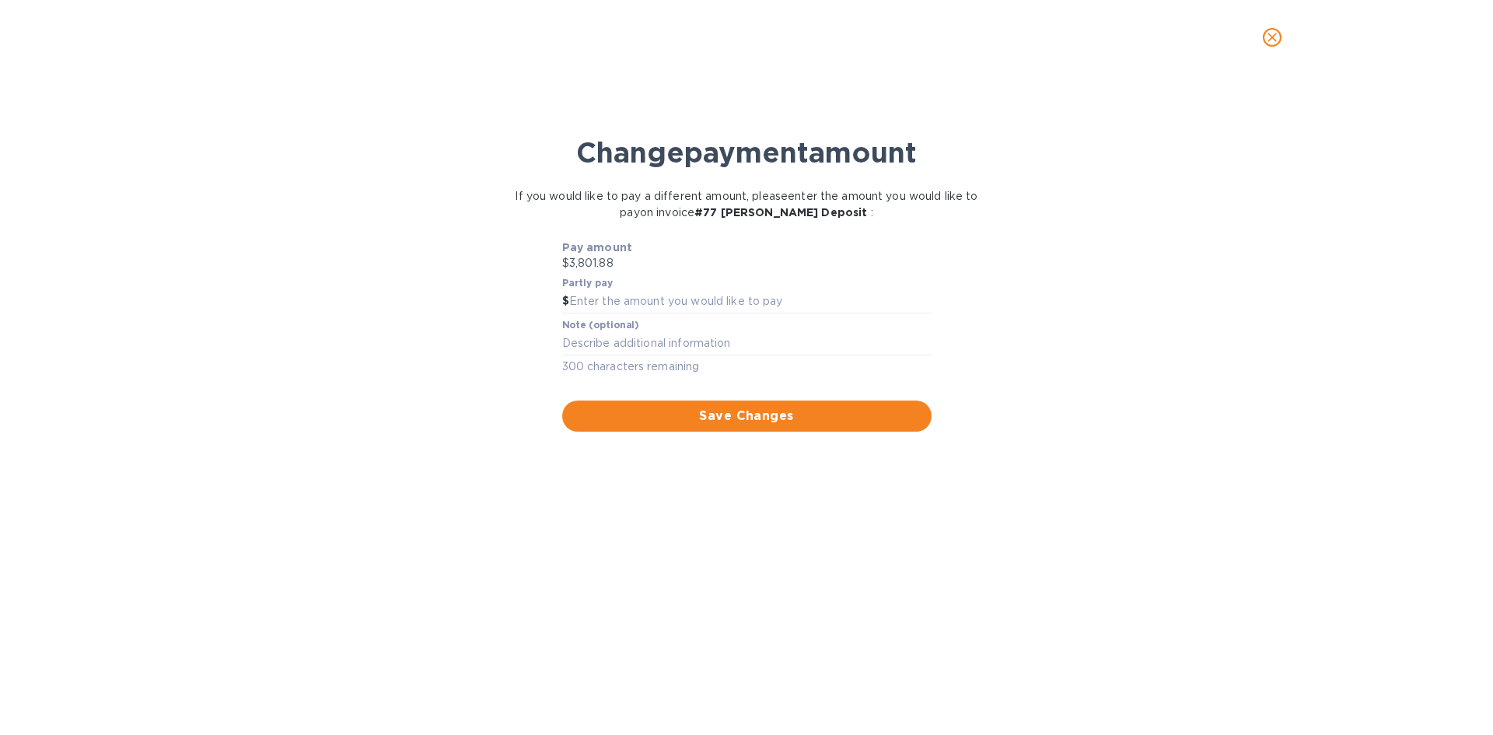
click at [579, 287] on label "Partly pay" at bounding box center [587, 283] width 51 height 9
click at [579, 299] on input "text" at bounding box center [750, 301] width 362 height 23
click at [1267, 42] on icon "close" at bounding box center [1272, 38] width 16 height 16
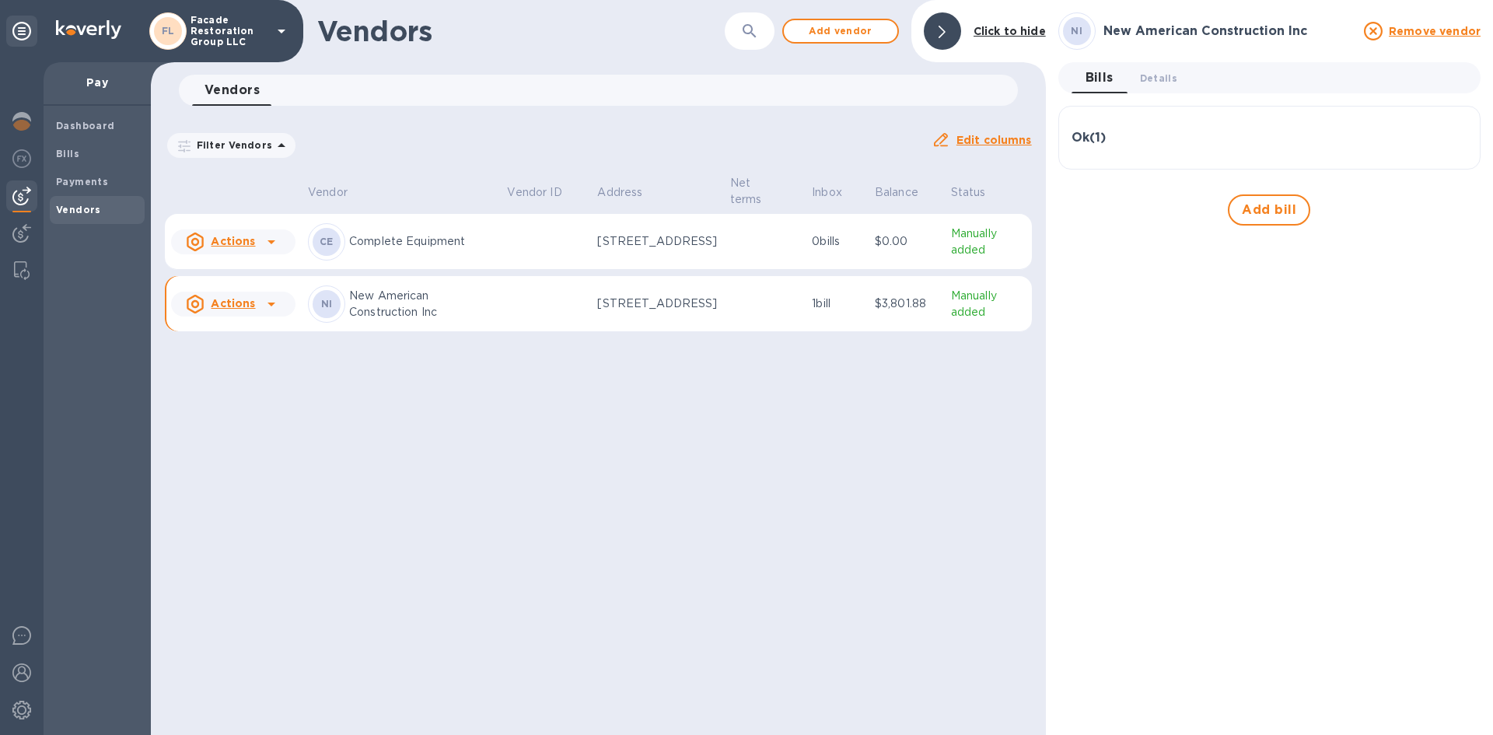
click at [1092, 140] on h3 "Ok ( 1 )" at bounding box center [1088, 138] width 34 height 15
click at [1449, 211] on icon "button" at bounding box center [1453, 213] width 19 height 19
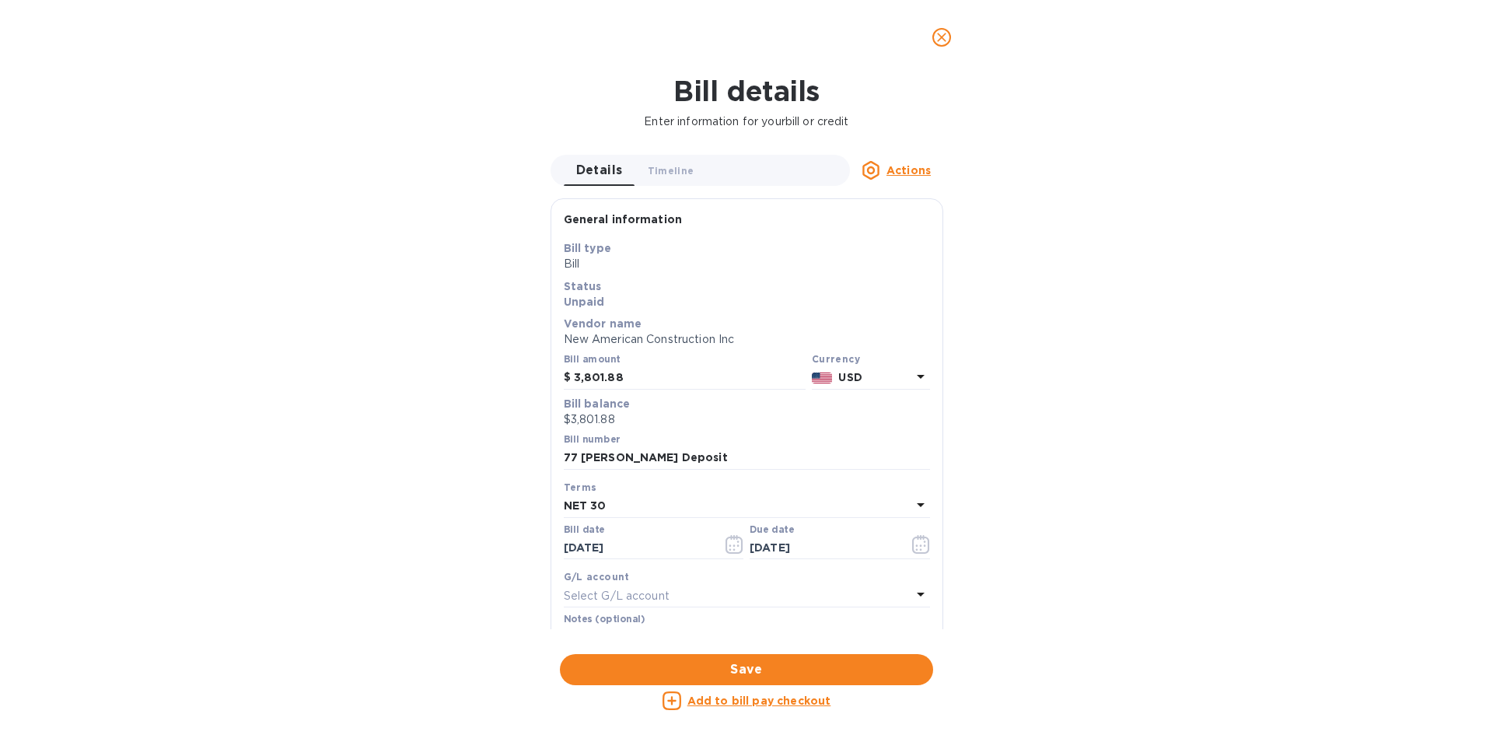
click at [732, 702] on u "Add to bill pay checkout" at bounding box center [759, 700] width 144 height 12
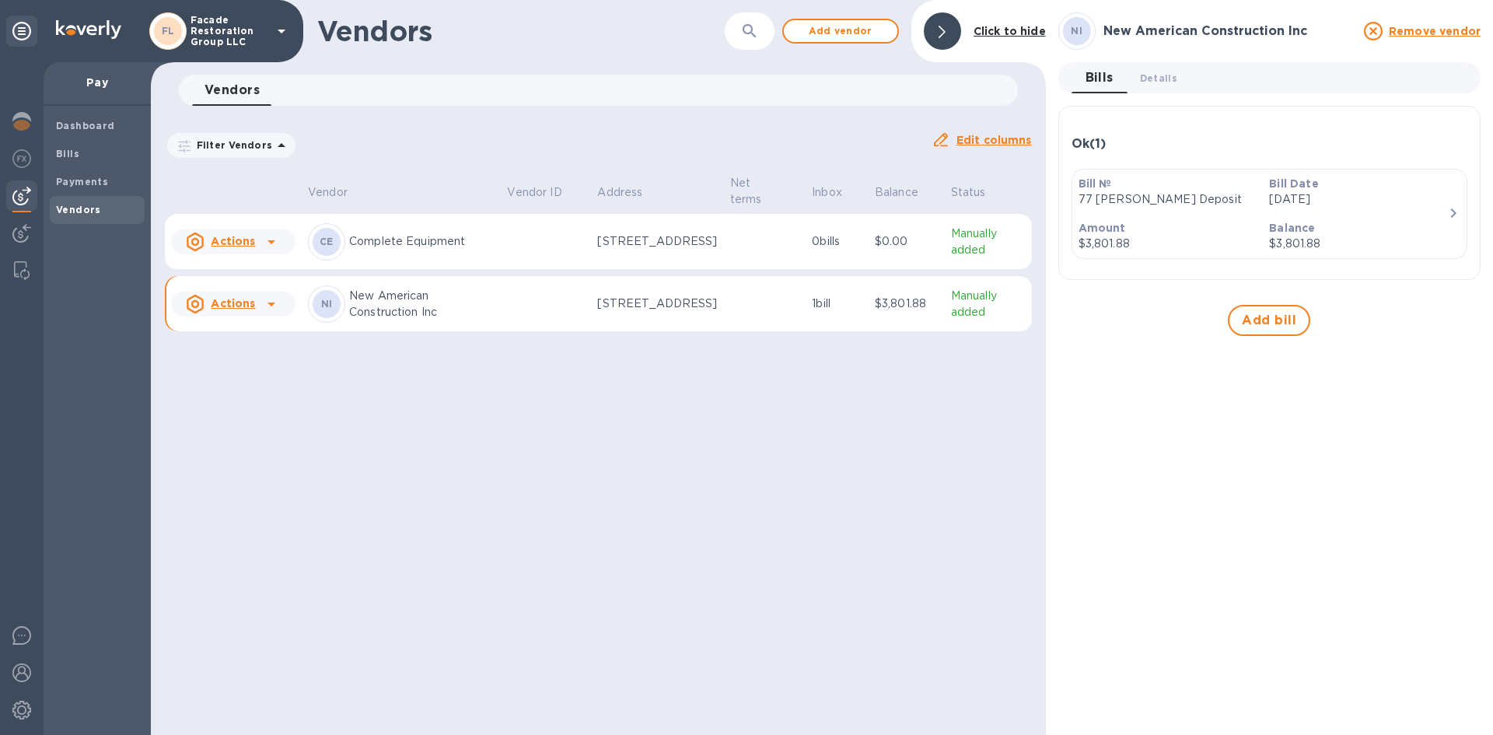
click at [273, 313] on icon at bounding box center [271, 304] width 19 height 19
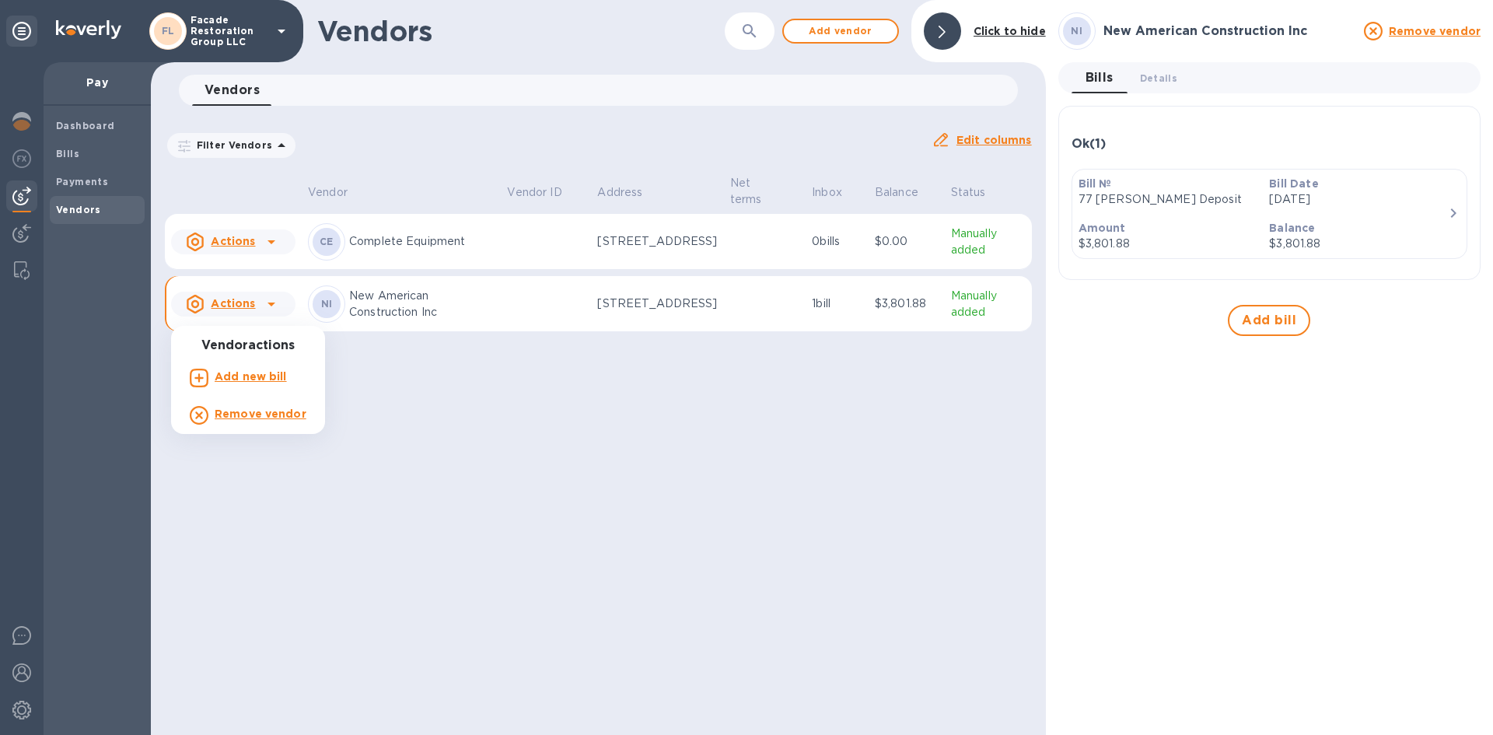
click at [512, 476] on div at bounding box center [746, 367] width 1493 height 735
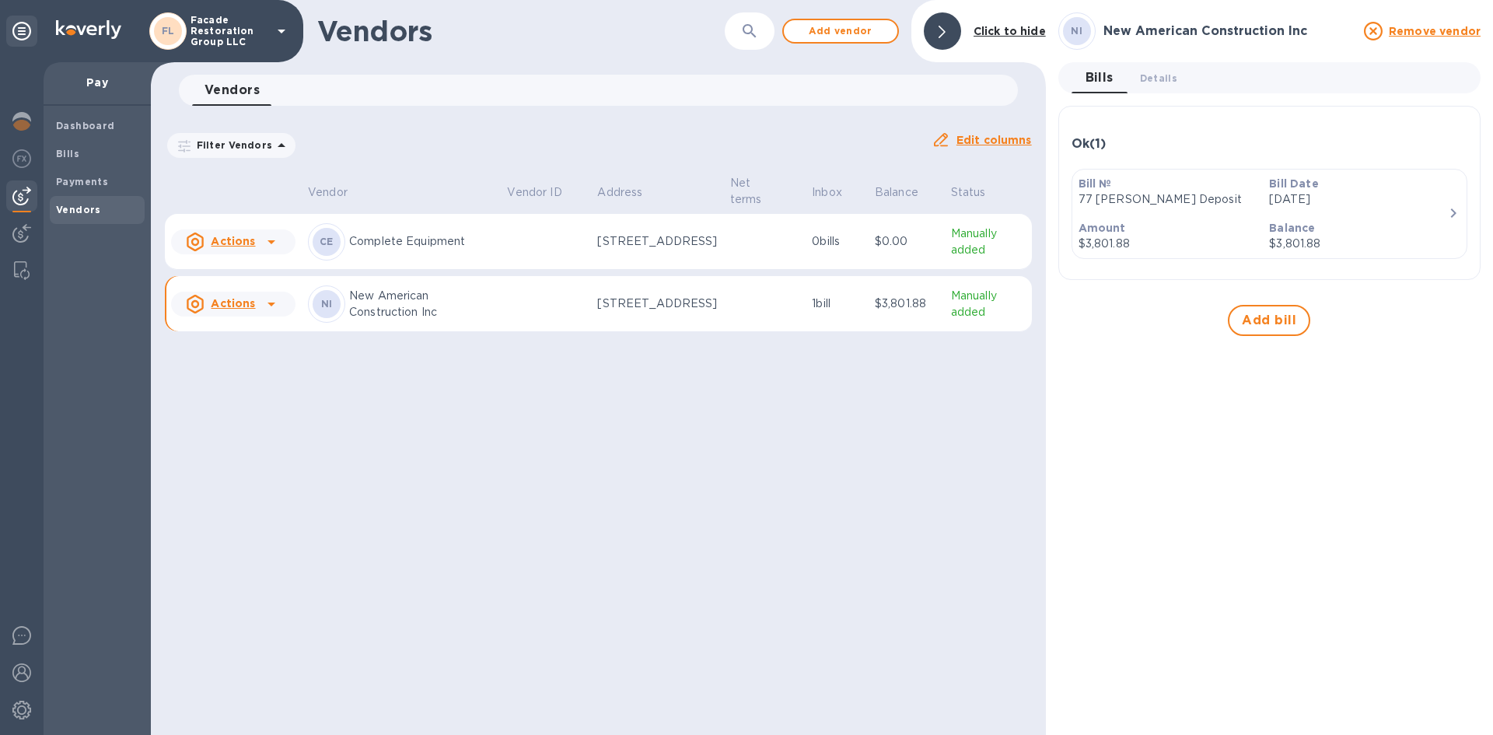
click at [1442, 215] on div "Balance $3,801.88" at bounding box center [1358, 236] width 191 height 44
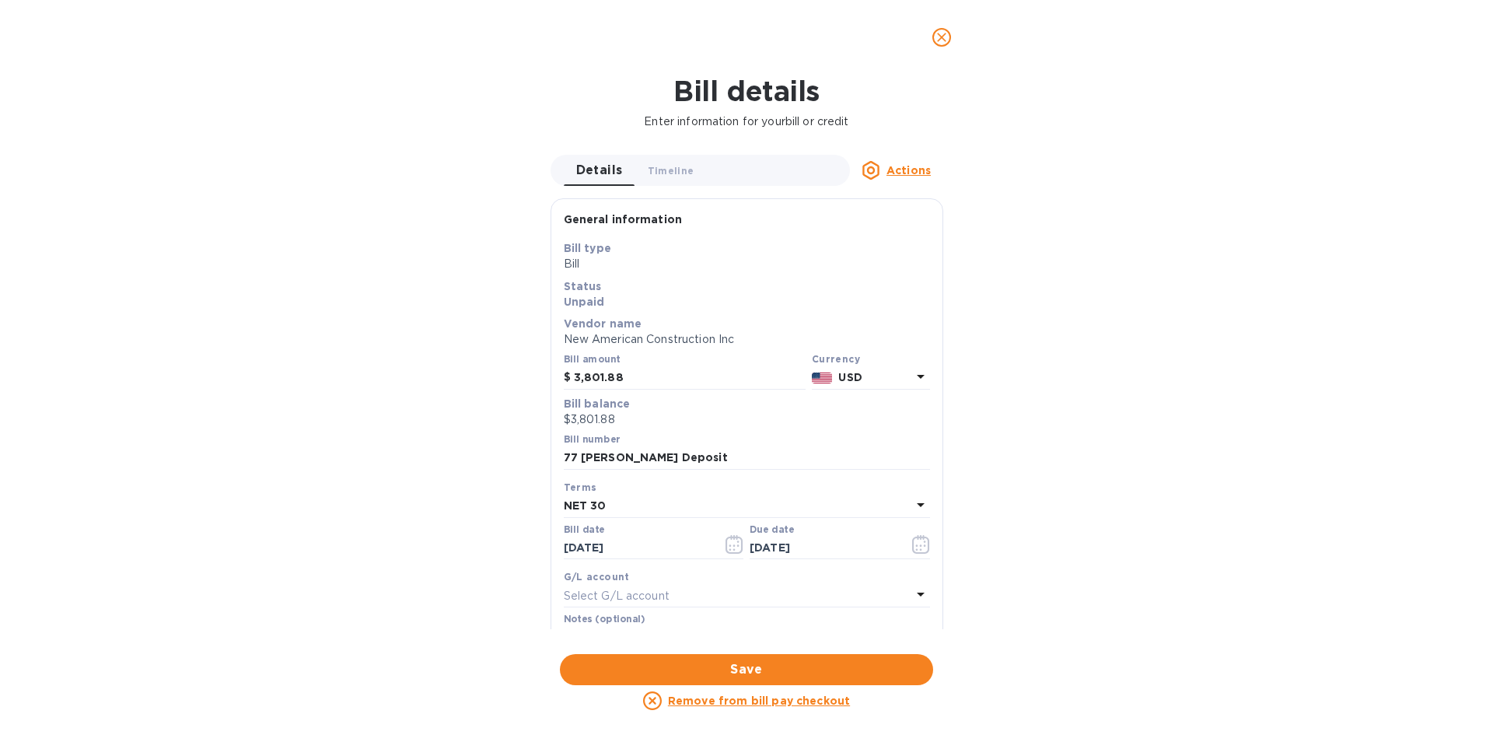
click at [902, 170] on u "Actions" at bounding box center [908, 170] width 44 height 12
click at [1024, 270] on div at bounding box center [746, 367] width 1493 height 735
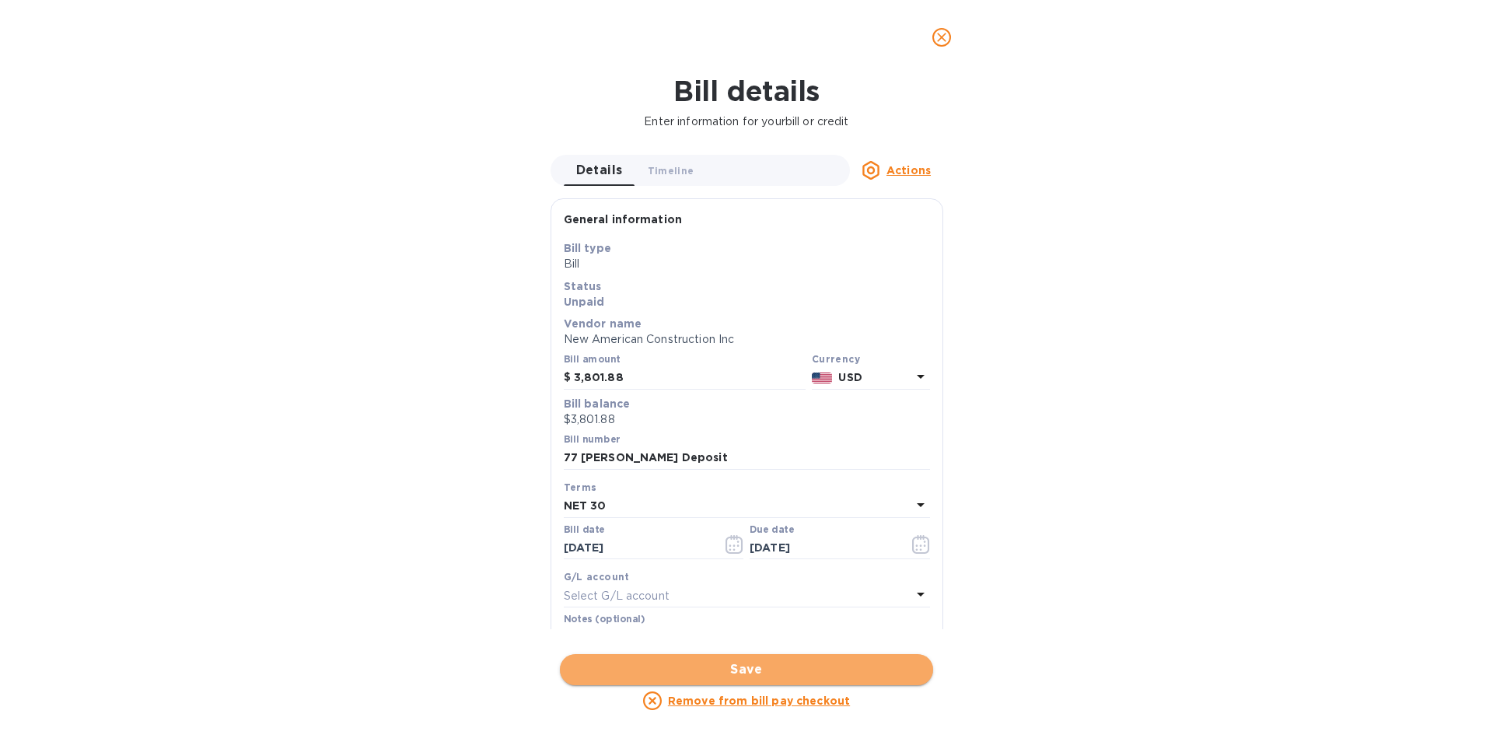
click at [717, 669] on span "Save" at bounding box center [746, 669] width 348 height 19
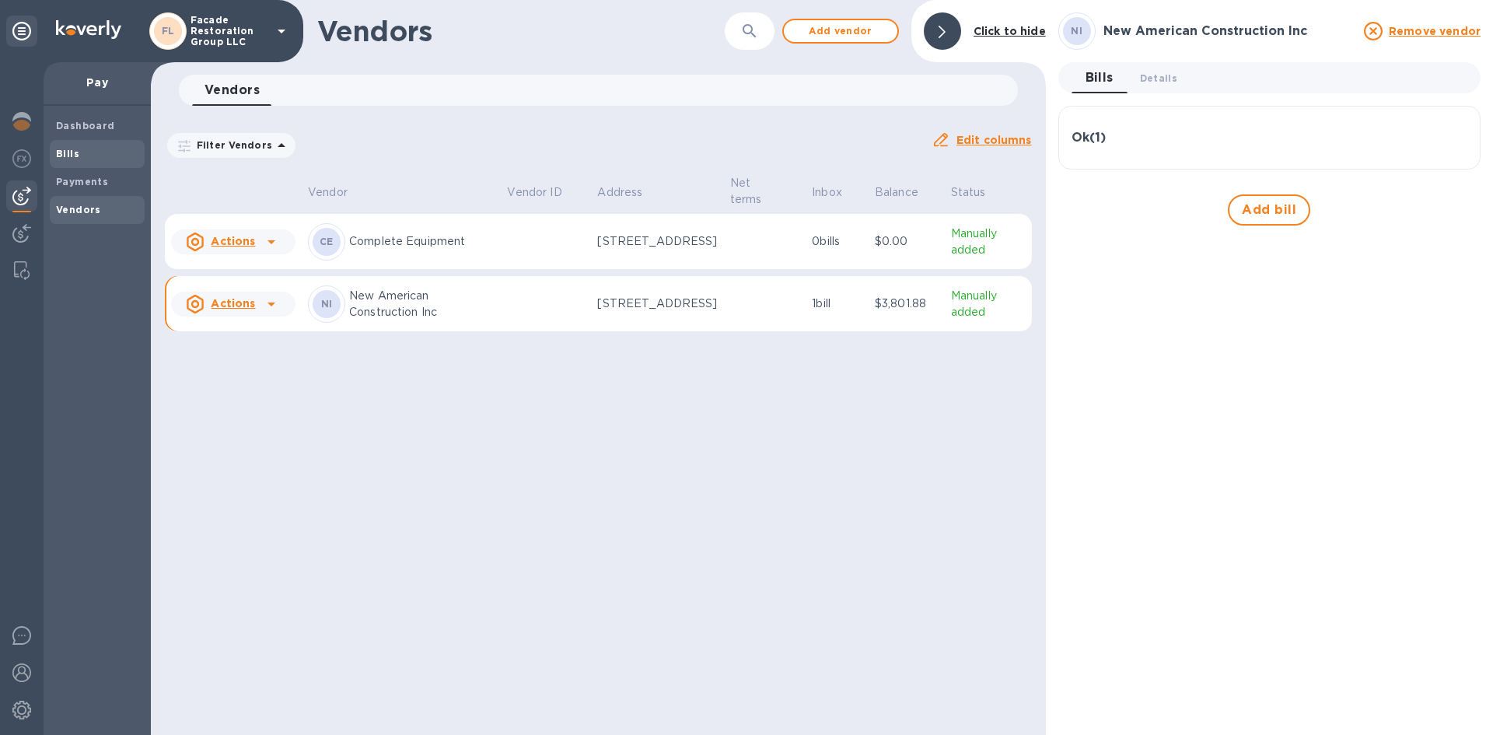
click at [67, 146] on span "Bills" at bounding box center [67, 154] width 23 height 16
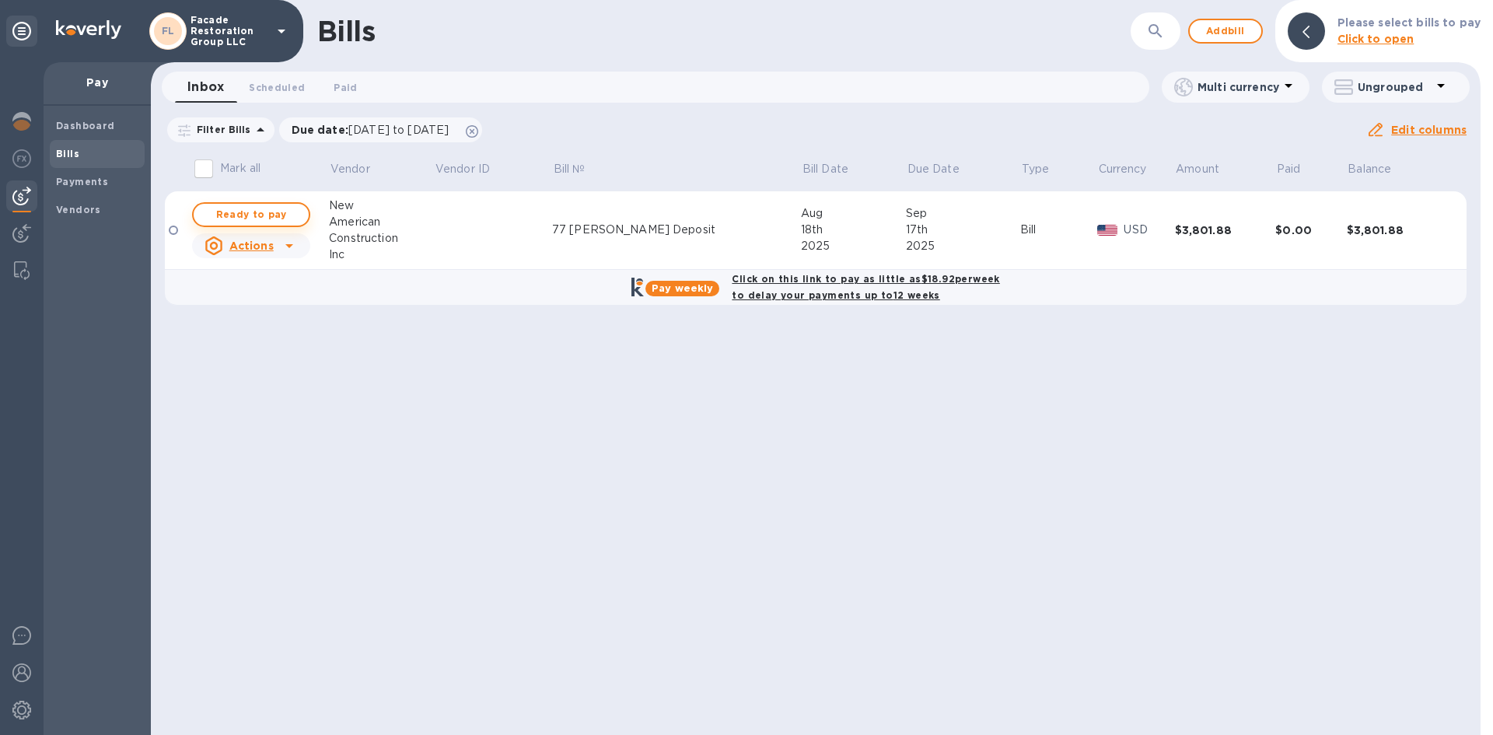
click at [264, 217] on span "Ready to pay" at bounding box center [251, 214] width 90 height 19
checkbox input "true"
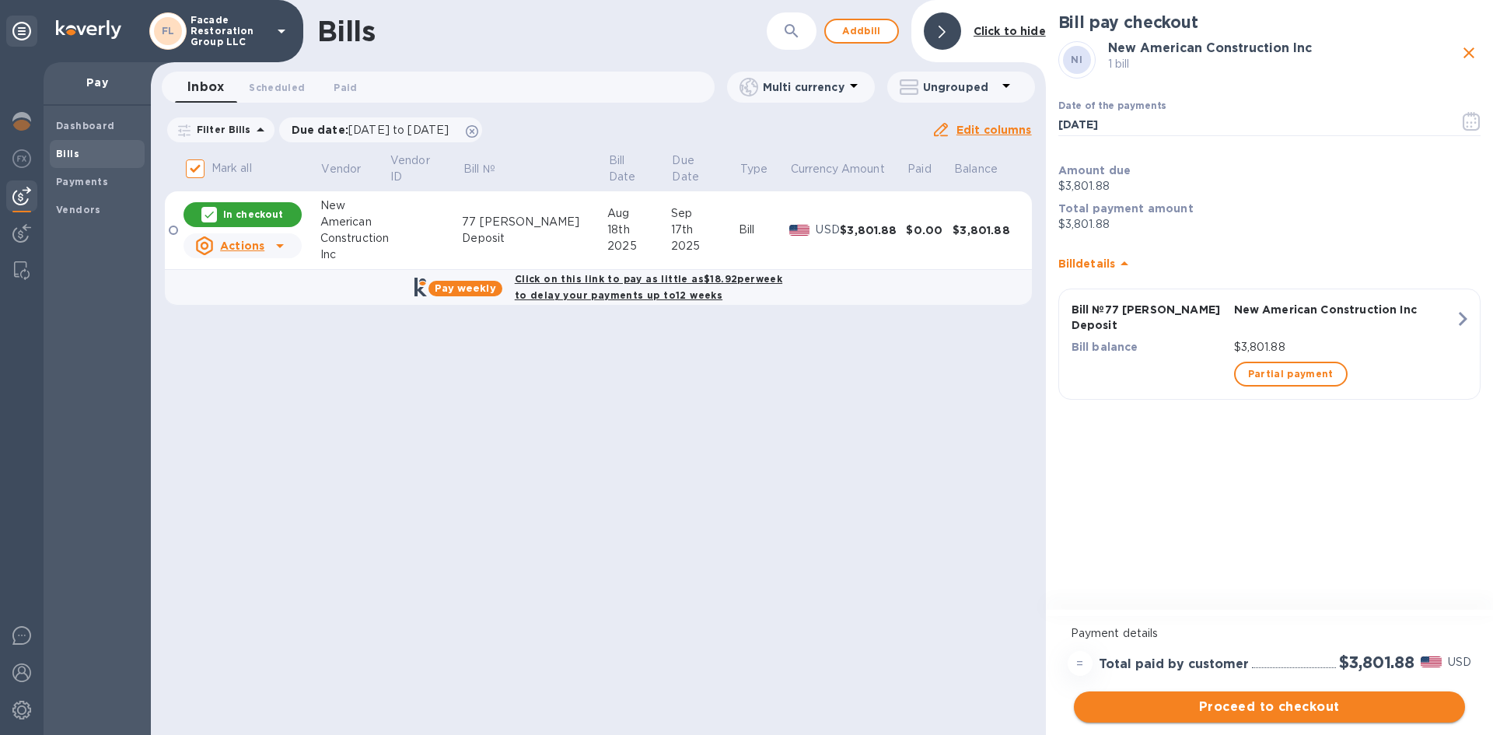
click at [1272, 712] on span "Proceed to checkout" at bounding box center [1269, 706] width 366 height 19
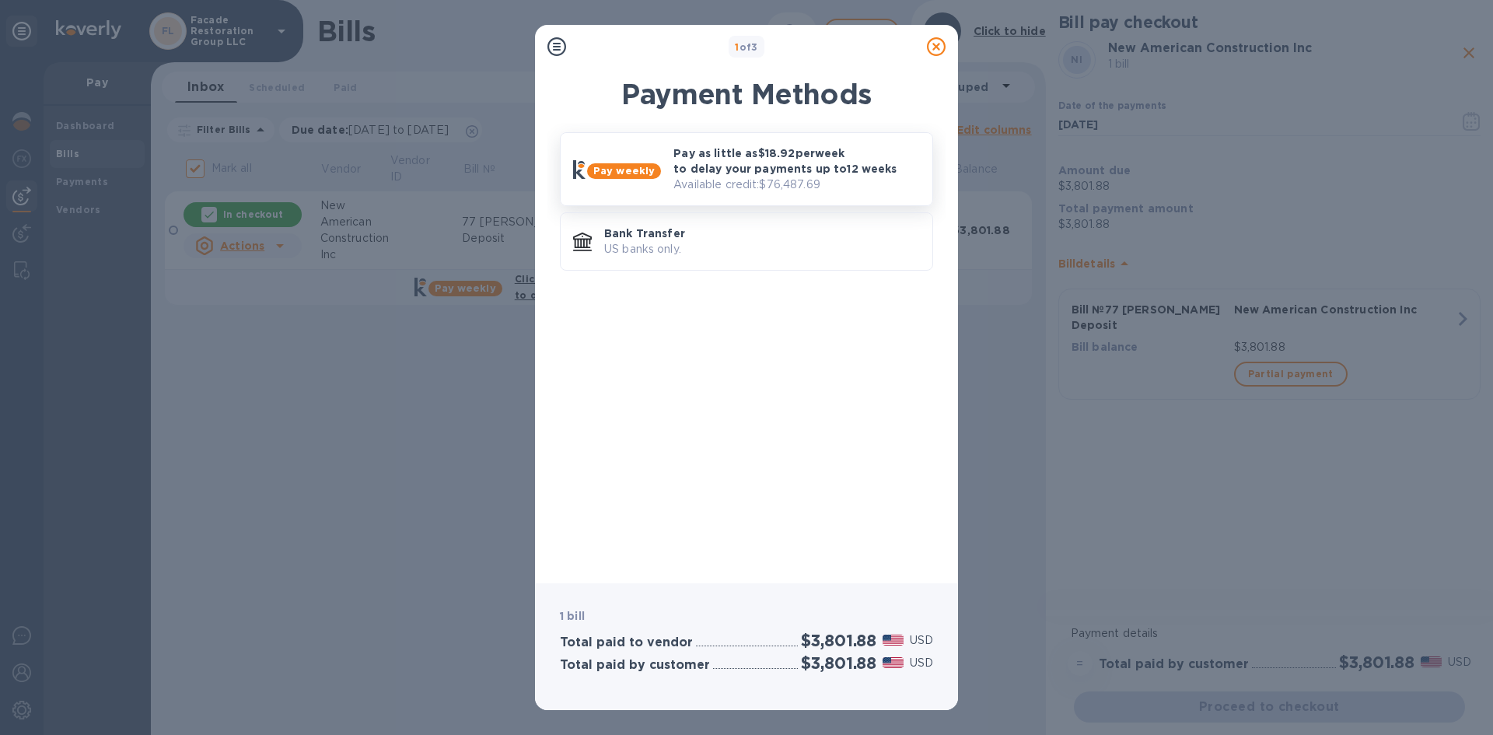
click at [620, 154] on div "Pay weekly" at bounding box center [617, 169] width 100 height 31
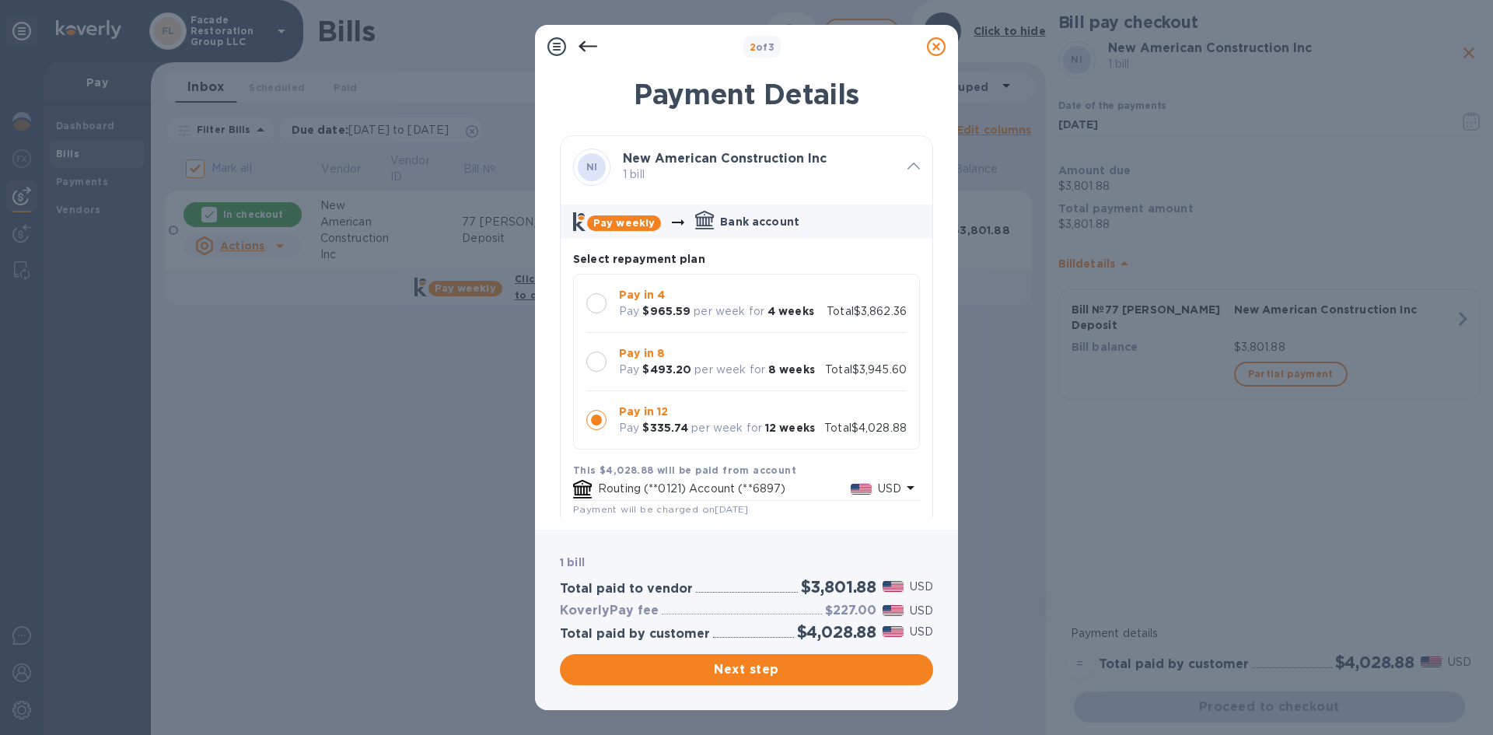
click at [596, 306] on div at bounding box center [596, 303] width 20 height 20
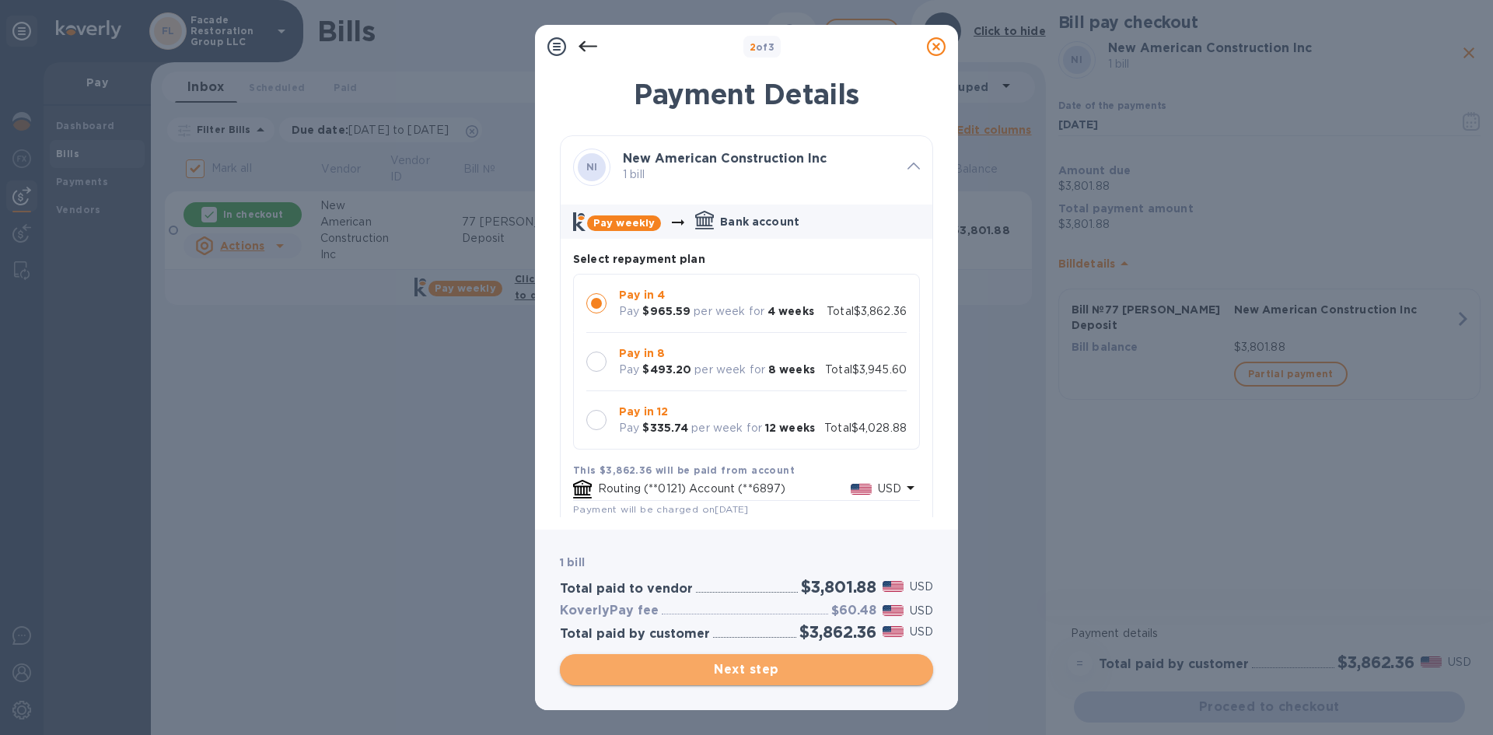
click at [761, 672] on span "Next step" at bounding box center [746, 669] width 348 height 19
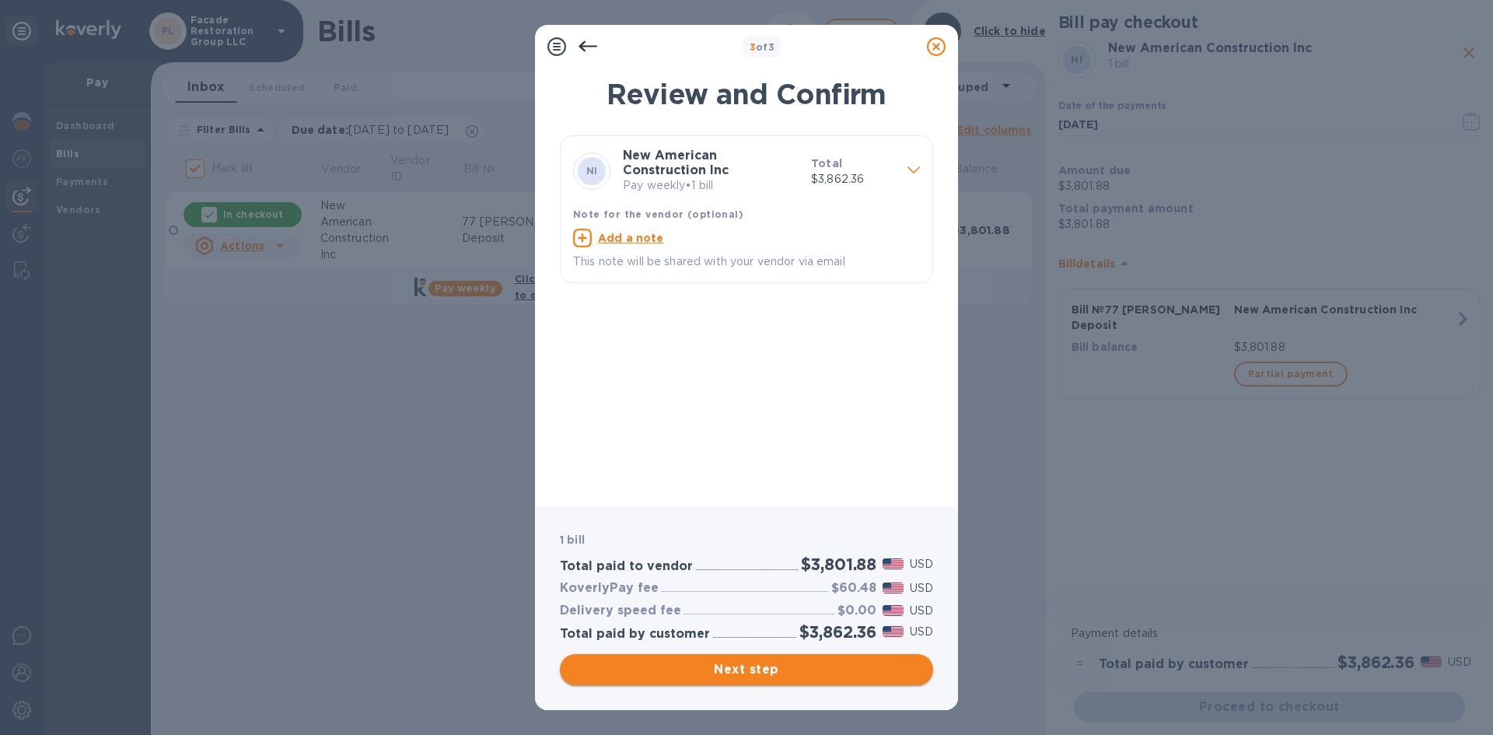
click at [739, 666] on span "Next step" at bounding box center [746, 669] width 348 height 19
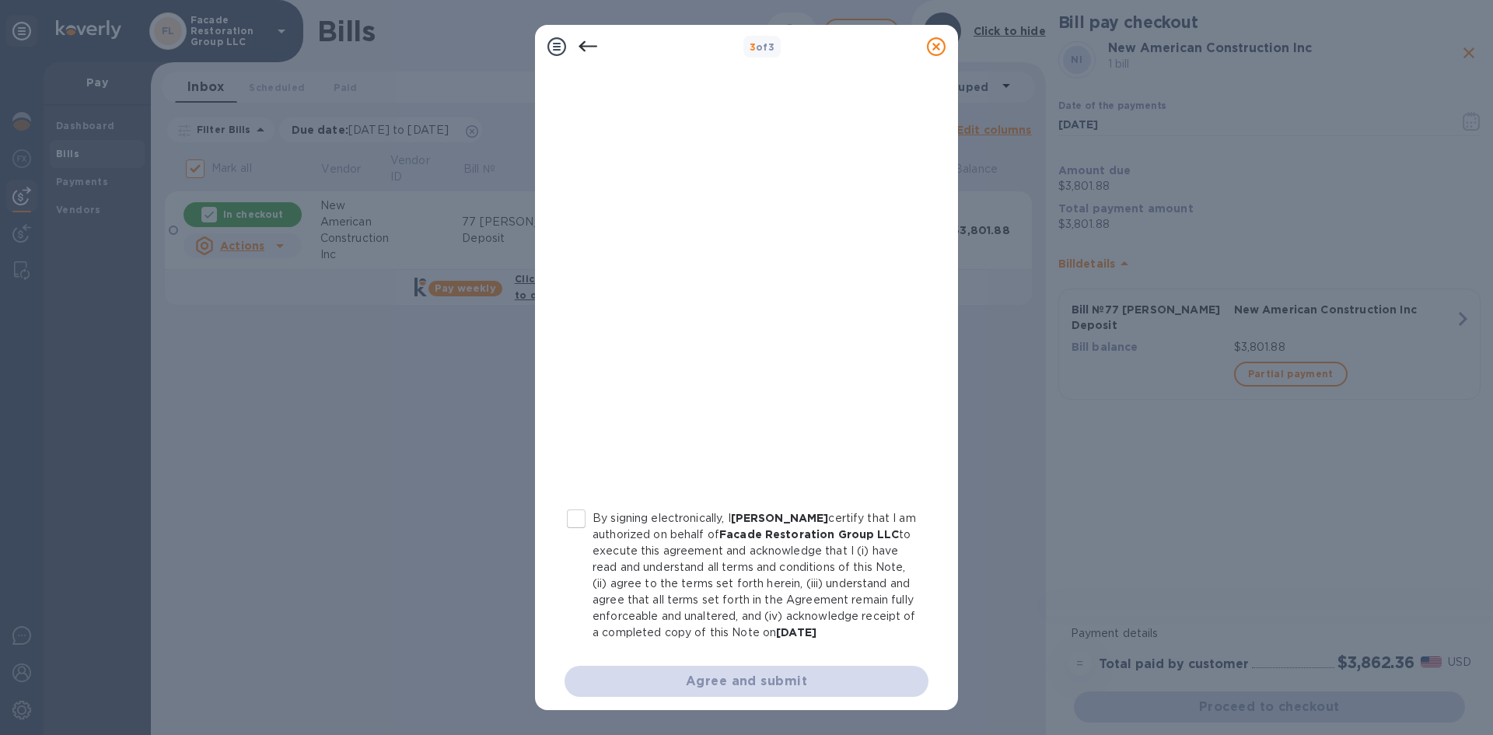
scroll to position [151, 0]
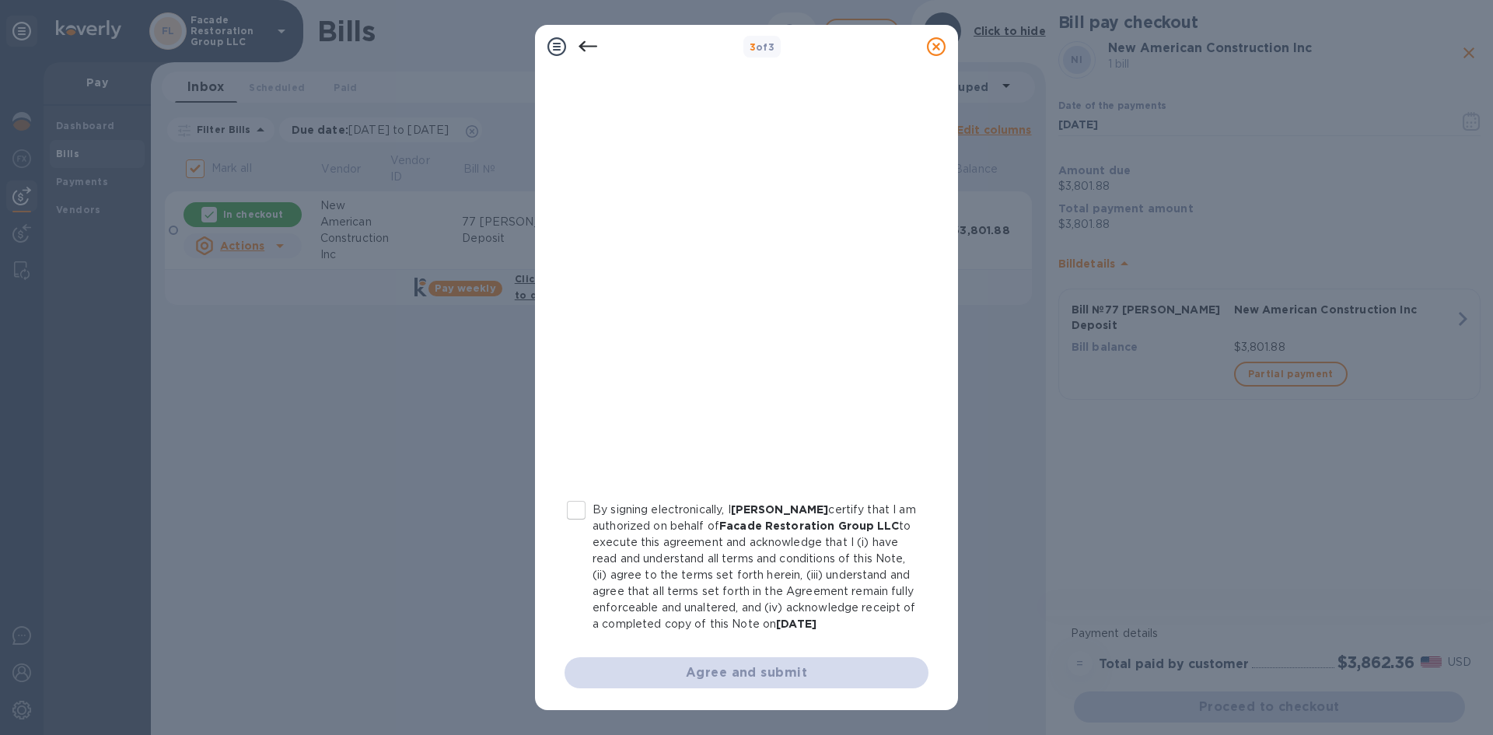
click at [572, 494] on input "By signing electronically, I [PERSON_NAME] certify that I am authorized on beha…" at bounding box center [576, 510] width 33 height 33
checkbox input "true"
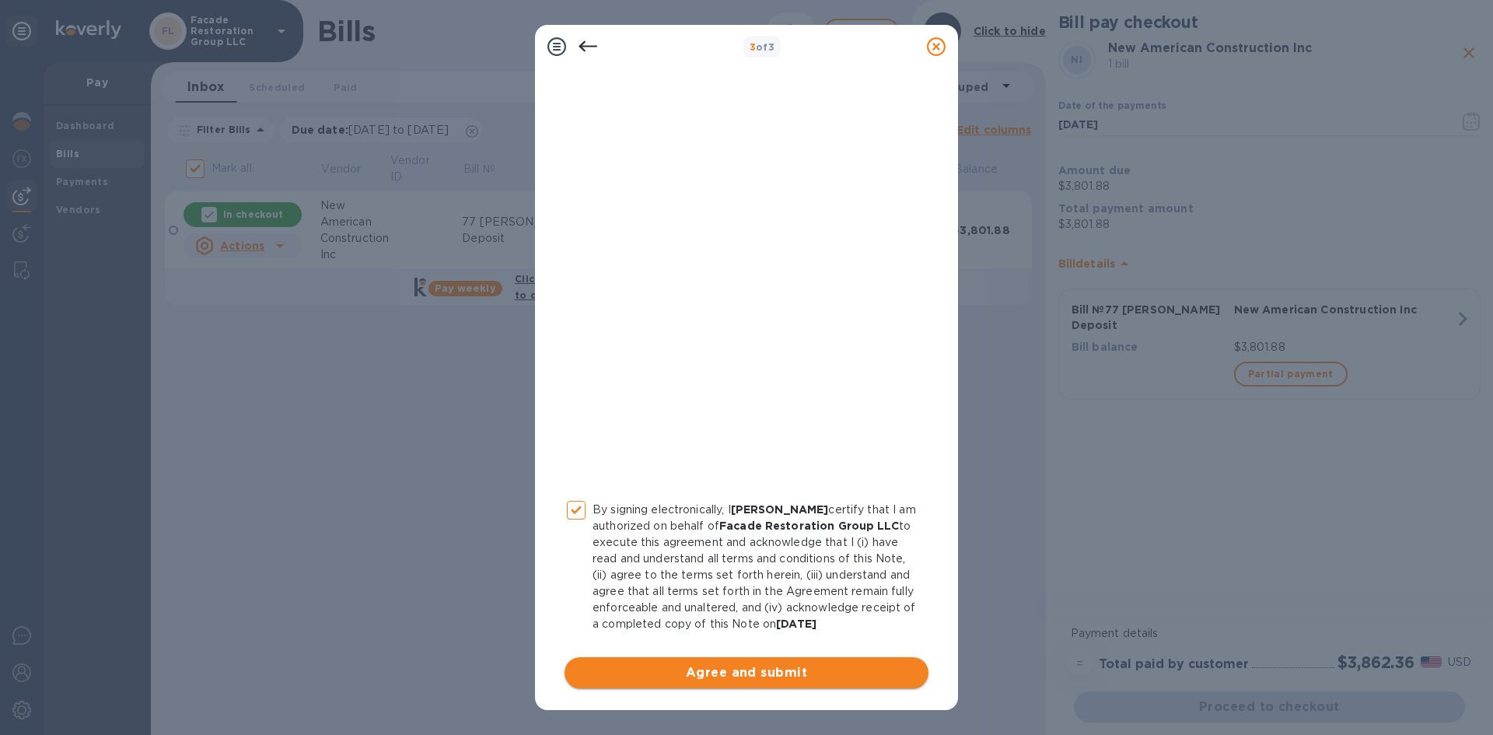
click at [744, 674] on span "Agree and submit" at bounding box center [746, 672] width 339 height 19
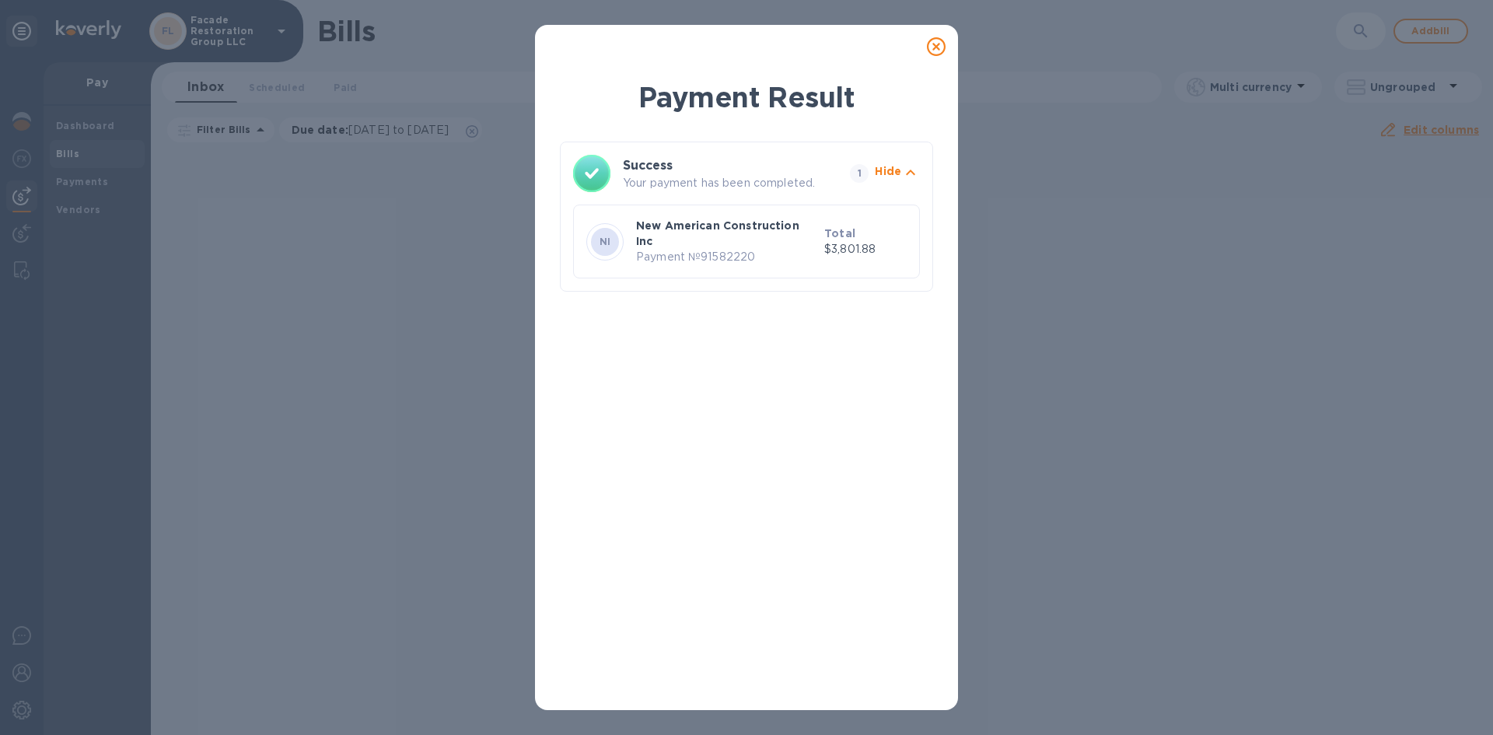
click at [938, 51] on icon at bounding box center [936, 46] width 19 height 19
